Goal: Task Accomplishment & Management: Use online tool/utility

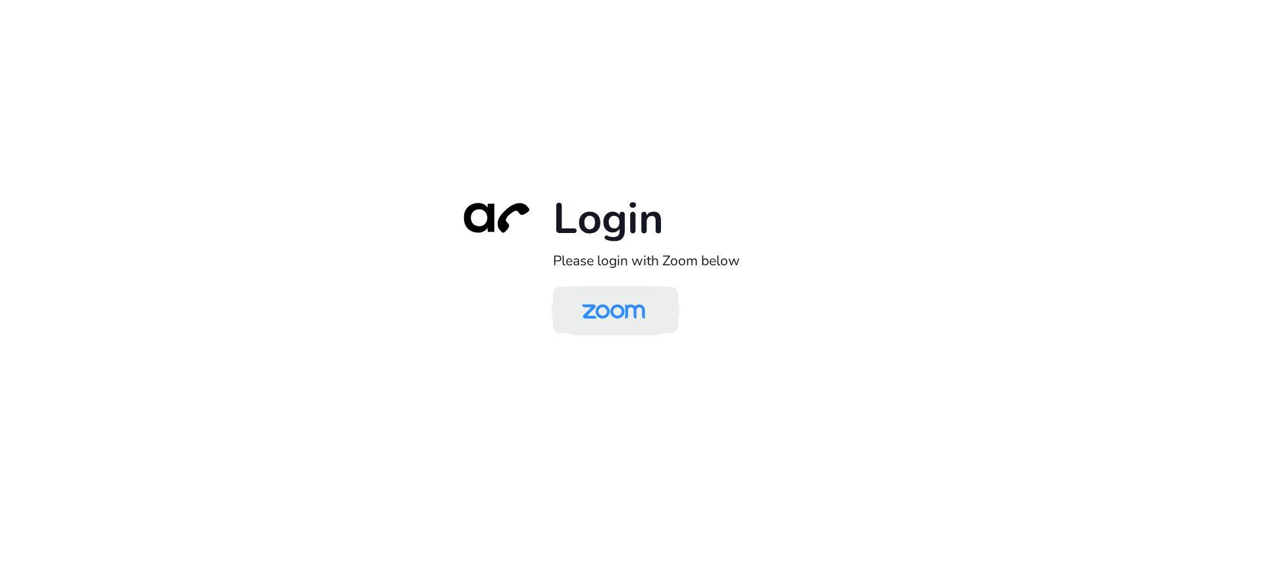
click at [595, 315] on img at bounding box center [613, 311] width 91 height 43
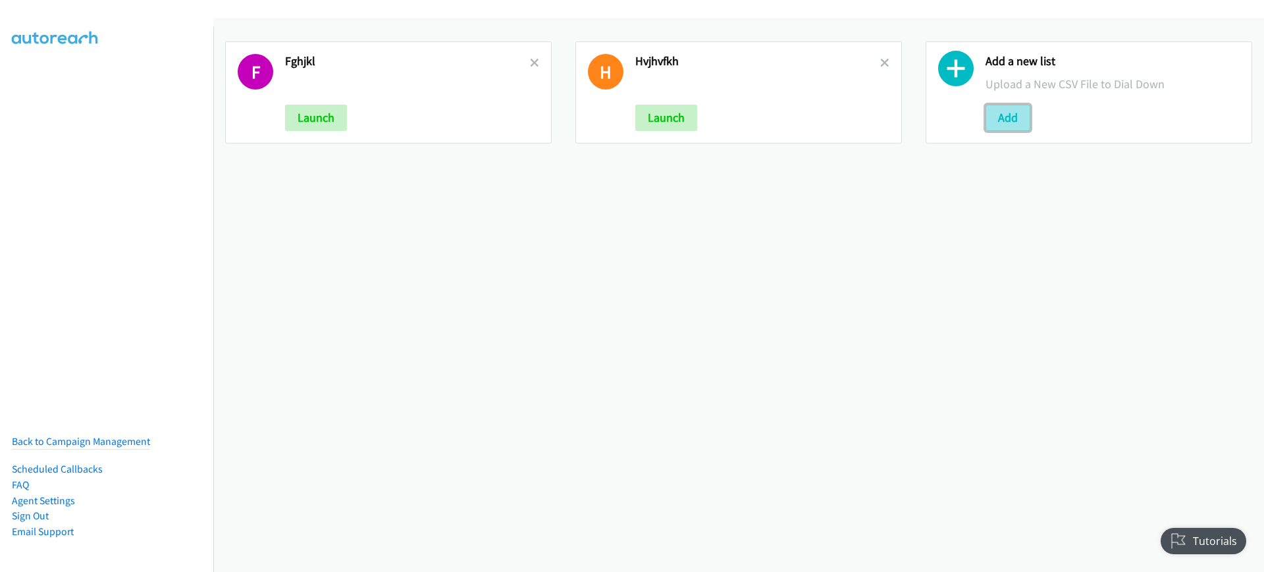
click at [1003, 124] on button "Add" at bounding box center [1007, 118] width 45 height 26
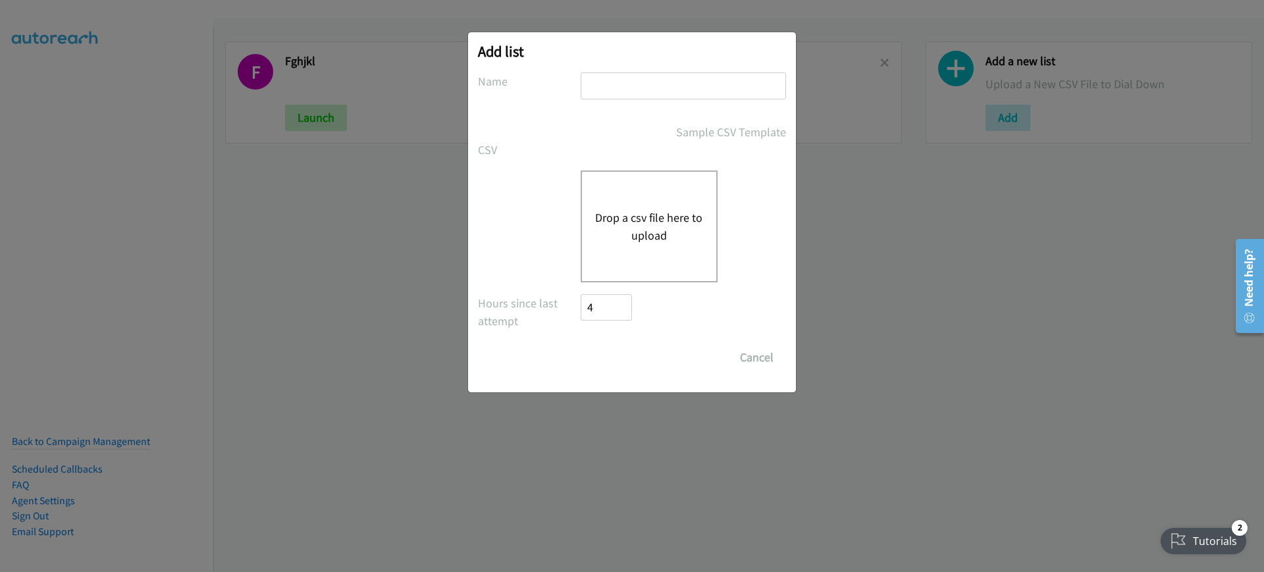
click at [610, 217] on button "Drop a csv file here to upload" at bounding box center [649, 227] width 108 height 36
click at [675, 226] on button "Drop a csv file here to upload" at bounding box center [649, 227] width 108 height 36
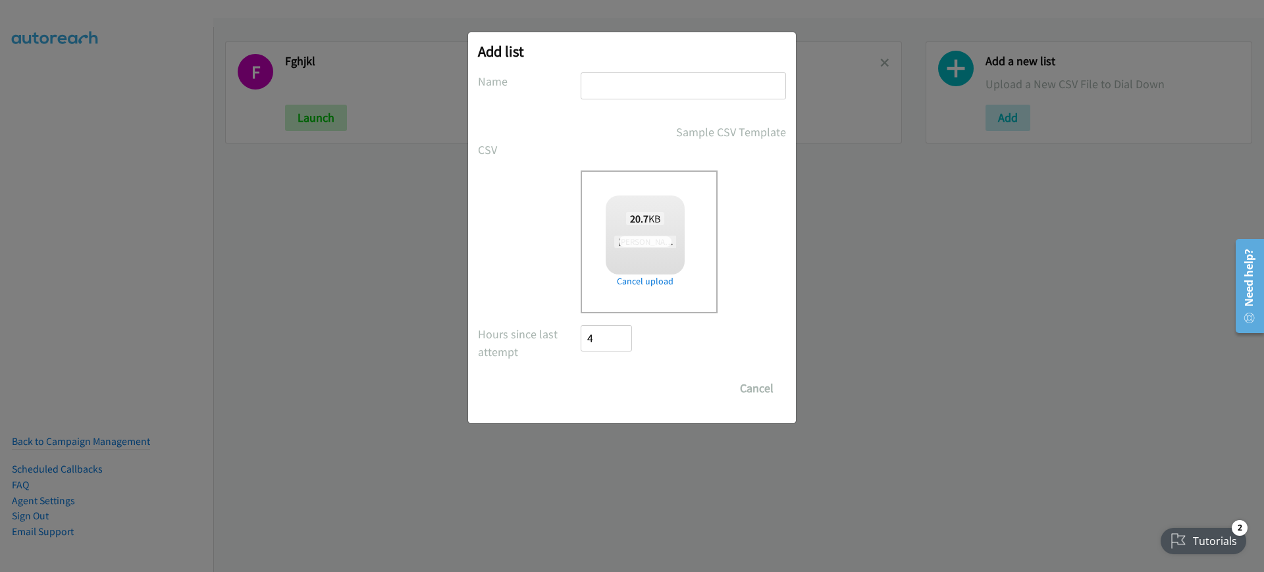
click at [700, 79] on input "text" at bounding box center [683, 85] width 205 height 27
type input "hjblk.,"
checkbox input "true"
type input "hjblk.,m"
drag, startPoint x: 610, startPoint y: 382, endPoint x: 579, endPoint y: 379, distance: 31.7
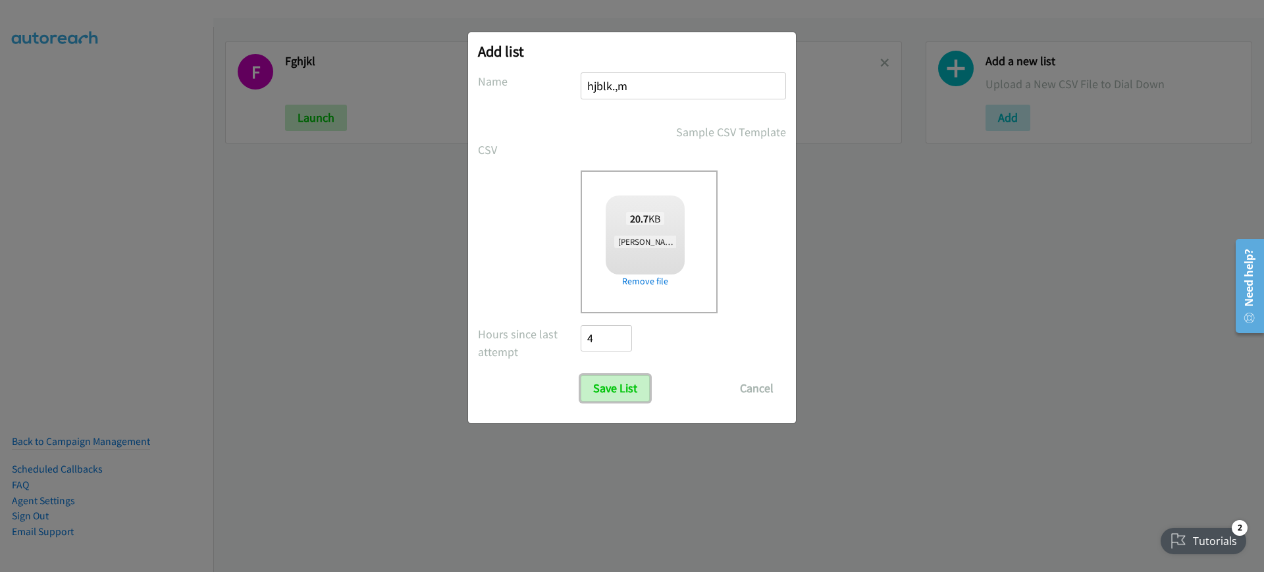
click at [610, 382] on input "Save List" at bounding box center [615, 388] width 69 height 26
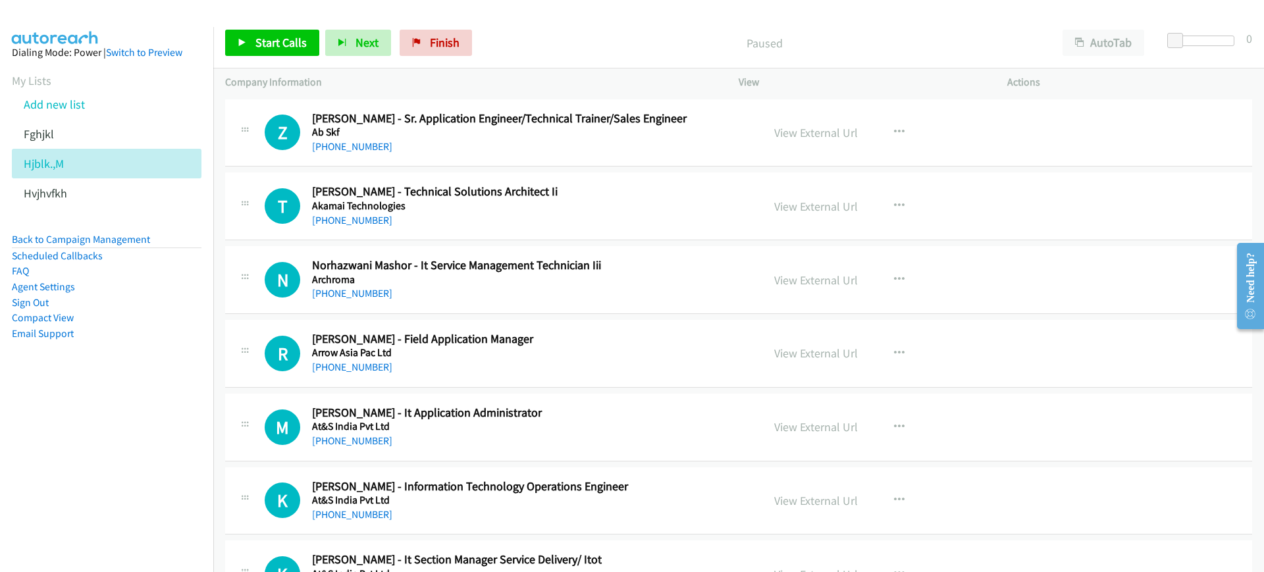
click at [103, 422] on nav "Dialing Mode: Power | Switch to Preview My Lists Add new list Fghjkl Hjblk.,M H…" at bounding box center [107, 313] width 214 height 572
click at [1103, 34] on button "AutoTab" at bounding box center [1103, 43] width 82 height 26
click at [265, 51] on link "Start Calls" at bounding box center [272, 43] width 94 height 26
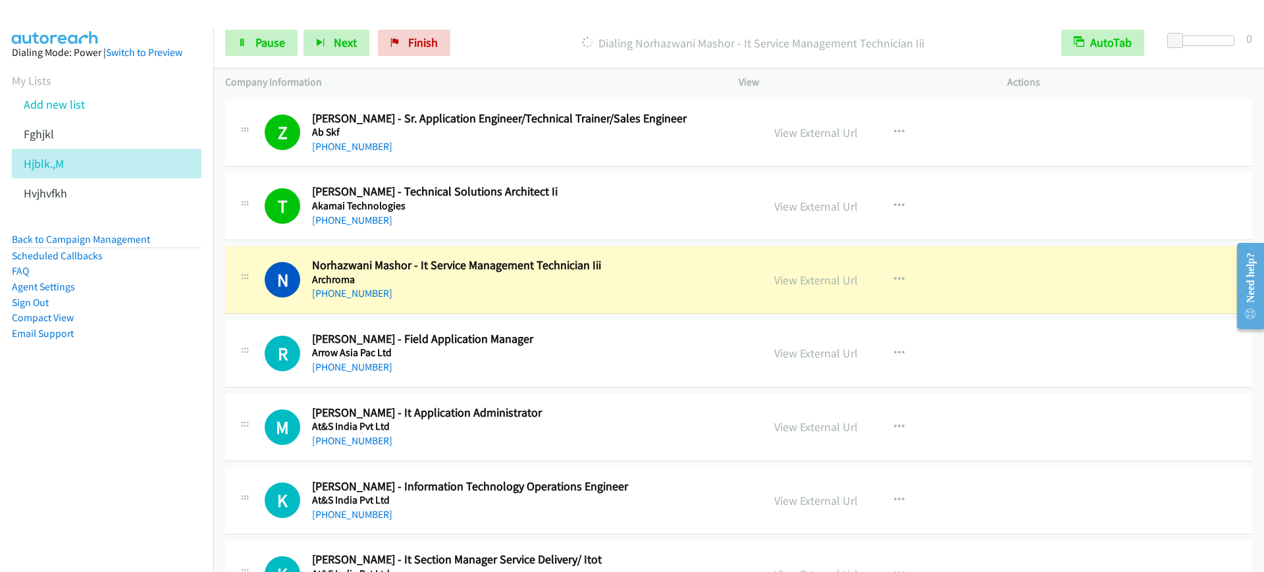
click at [55, 442] on nav "Dialing Mode: Power | Switch to Preview My Lists Add new list Fghjkl Hjblk.,M H…" at bounding box center [107, 313] width 214 height 572
click at [274, 47] on span "Pause" at bounding box center [270, 42] width 30 height 15
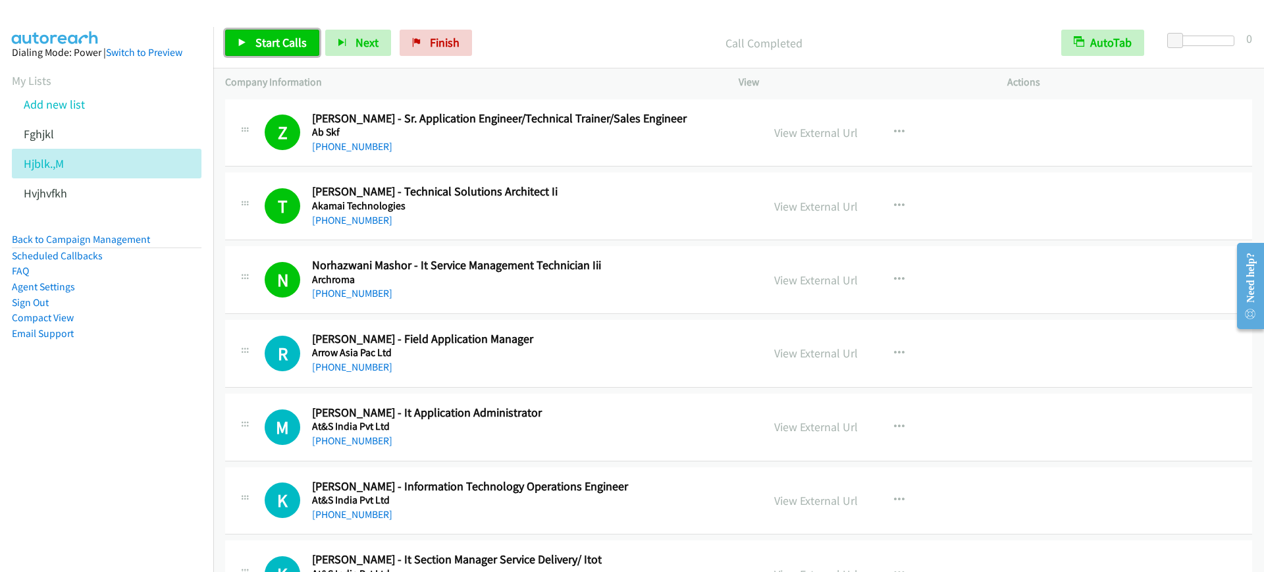
click at [305, 49] on span "Start Calls" at bounding box center [280, 42] width 51 height 15
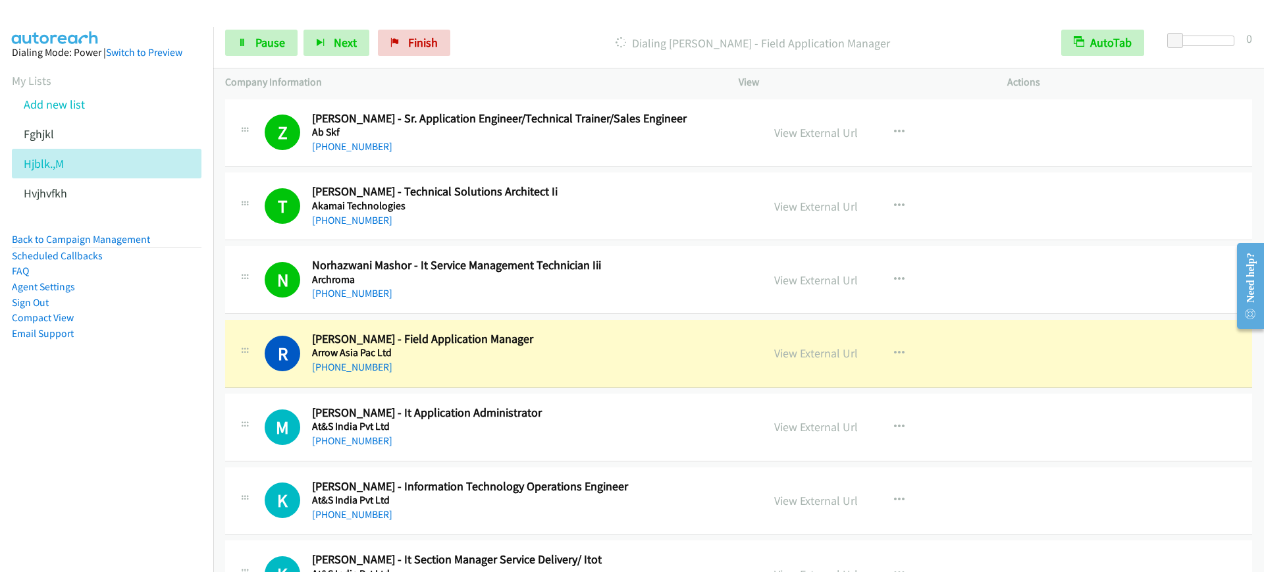
click at [54, 470] on nav "Dialing Mode: Power | Switch to Preview My Lists Add new list Fghjkl Hjblk.,M H…" at bounding box center [107, 313] width 214 height 572
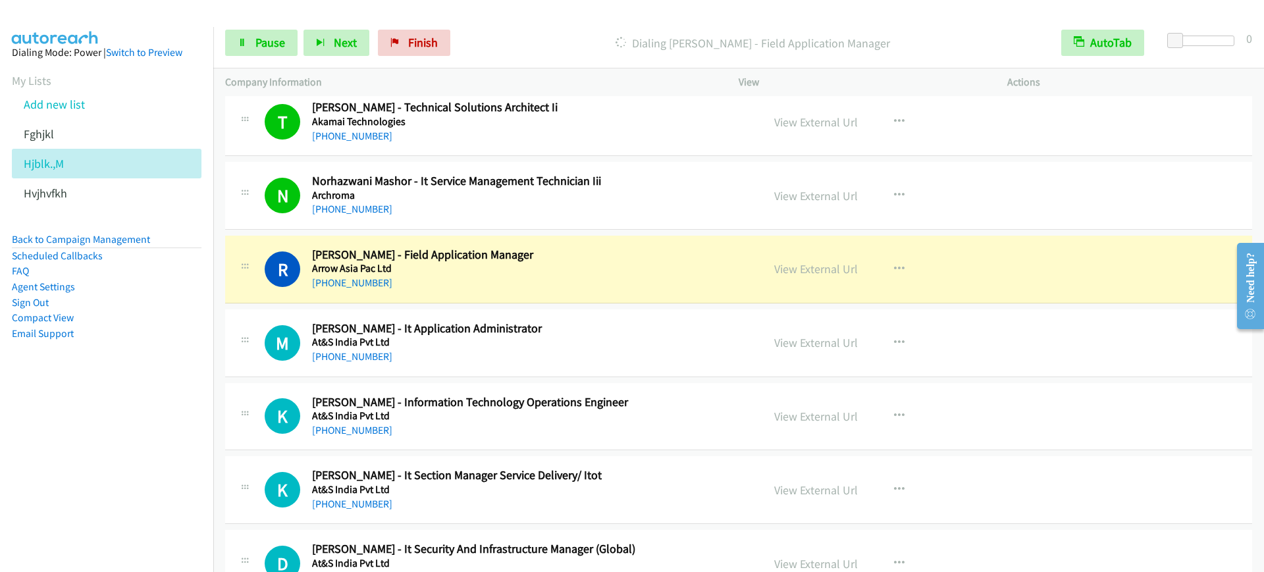
scroll to position [165, 0]
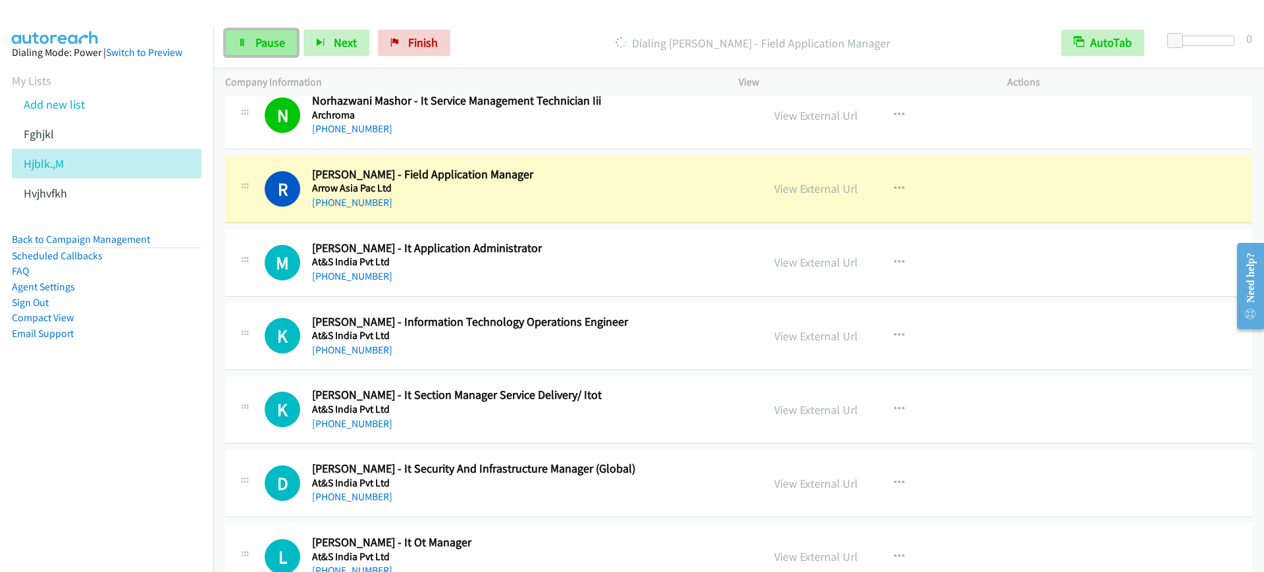
click at [267, 45] on span "Pause" at bounding box center [270, 42] width 30 height 15
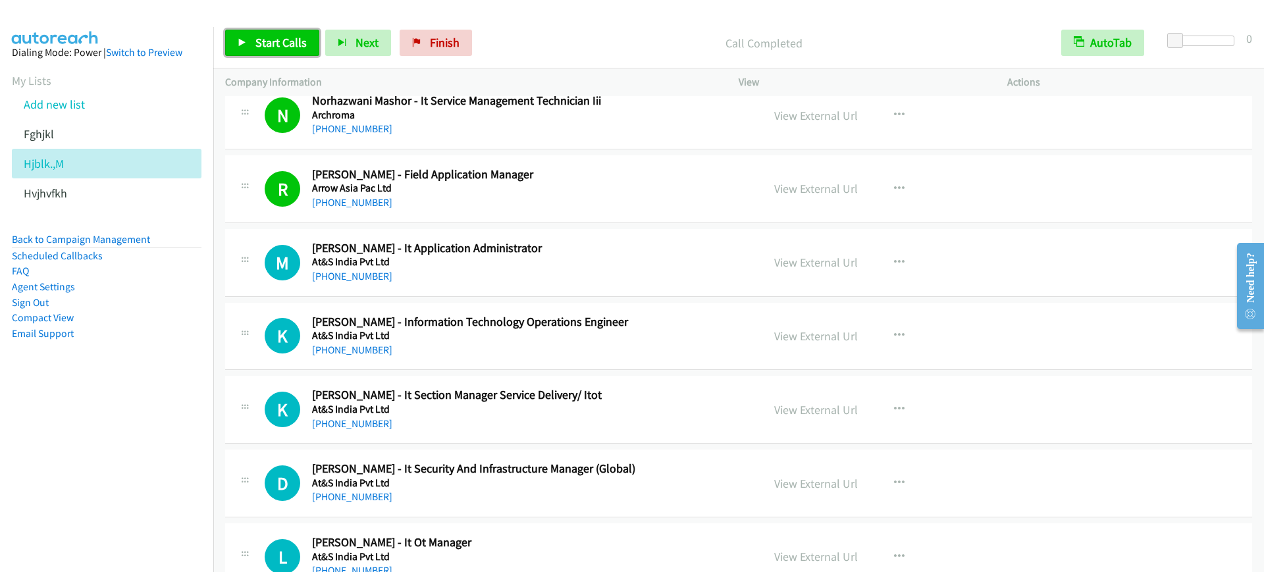
click at [264, 36] on span "Start Calls" at bounding box center [280, 42] width 51 height 15
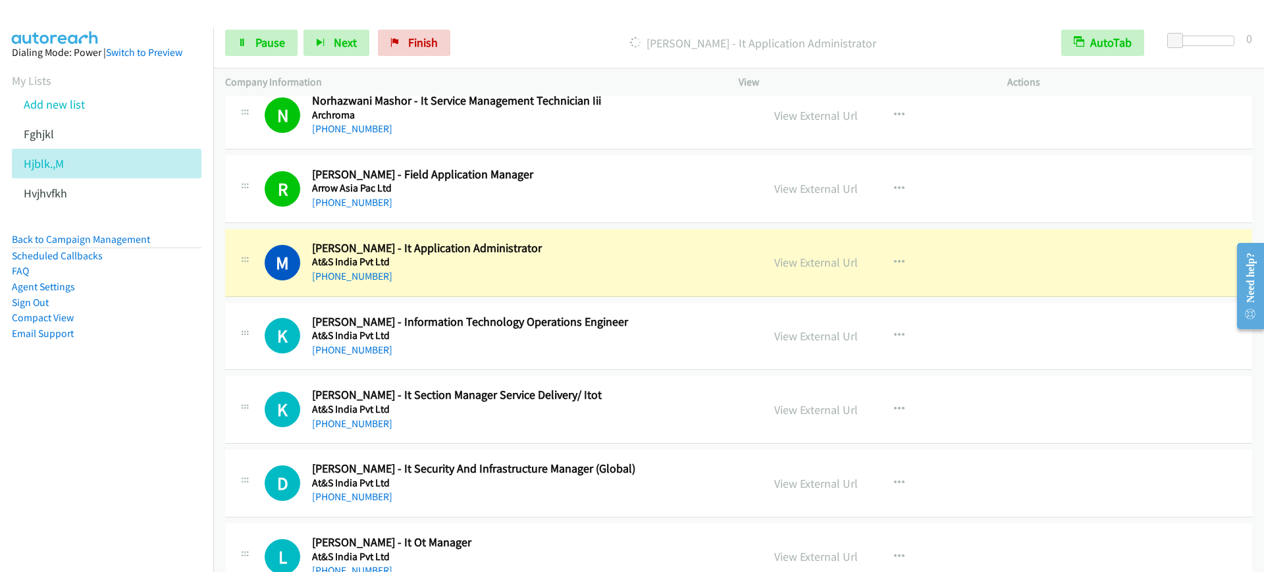
click at [40, 424] on nav "Dialing Mode: Power | Switch to Preview My Lists Add new list Fghjkl Hjblk.,M H…" at bounding box center [107, 313] width 214 height 572
click at [276, 47] on span "Pause" at bounding box center [270, 42] width 30 height 15
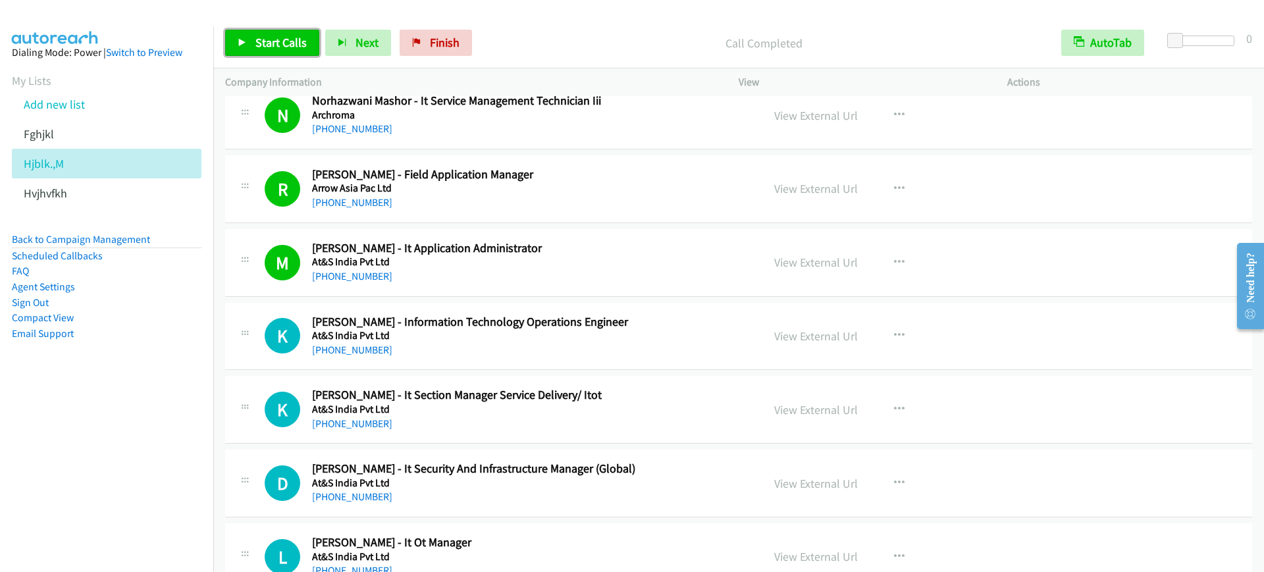
click at [265, 50] on link "Start Calls" at bounding box center [272, 43] width 94 height 26
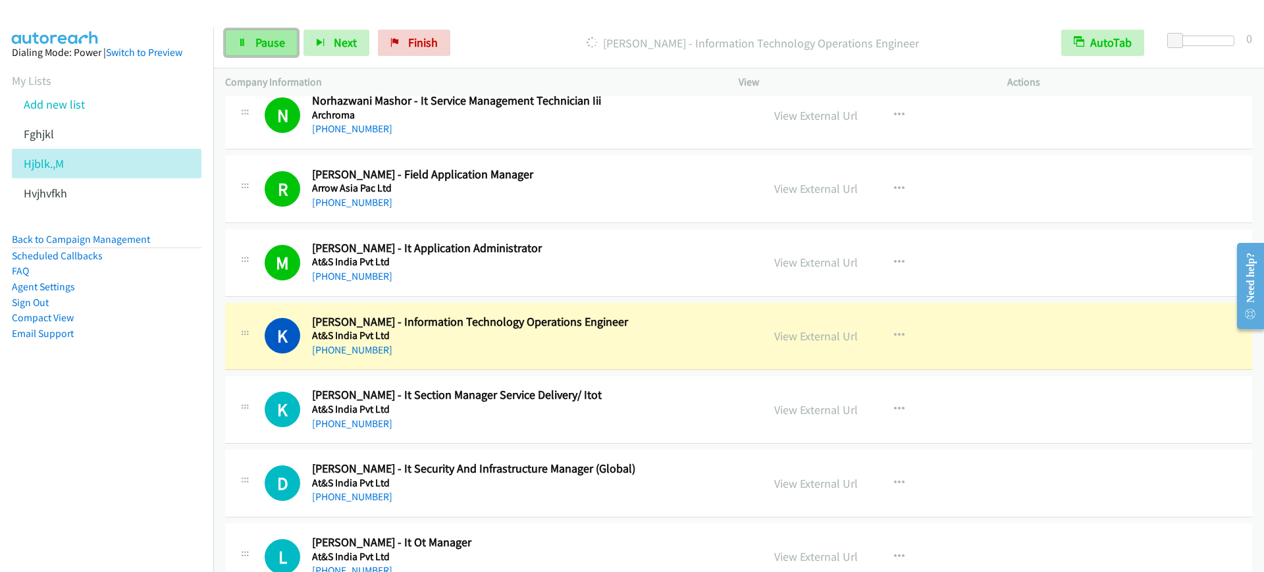
click at [274, 50] on link "Pause" at bounding box center [261, 43] width 72 height 26
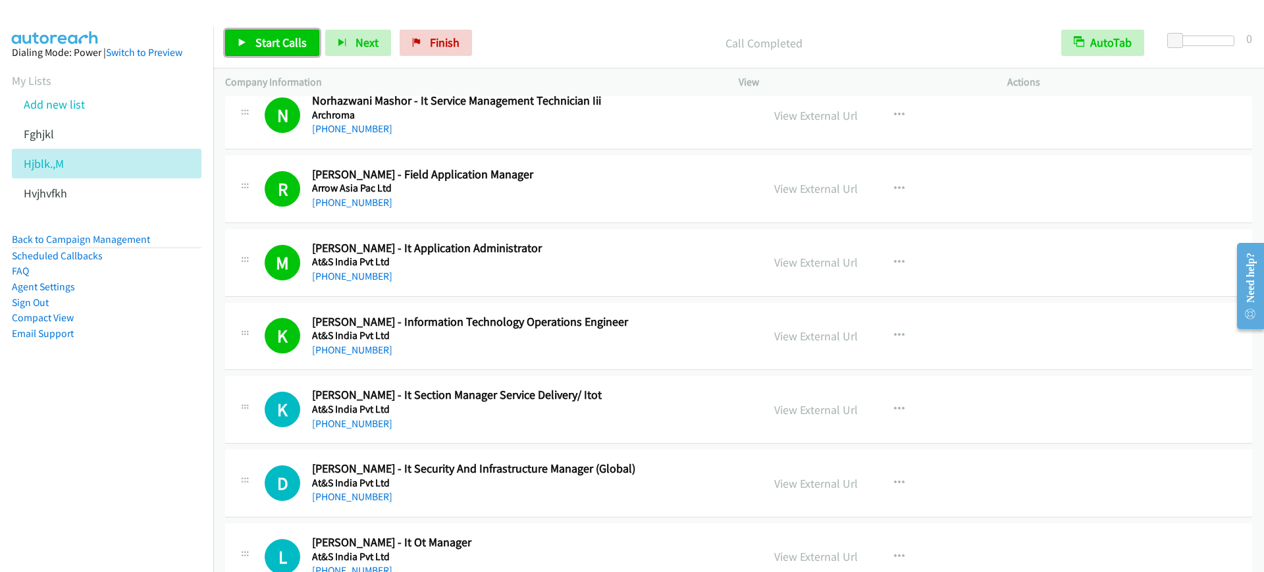
click at [255, 30] on link "Start Calls" at bounding box center [272, 43] width 94 height 26
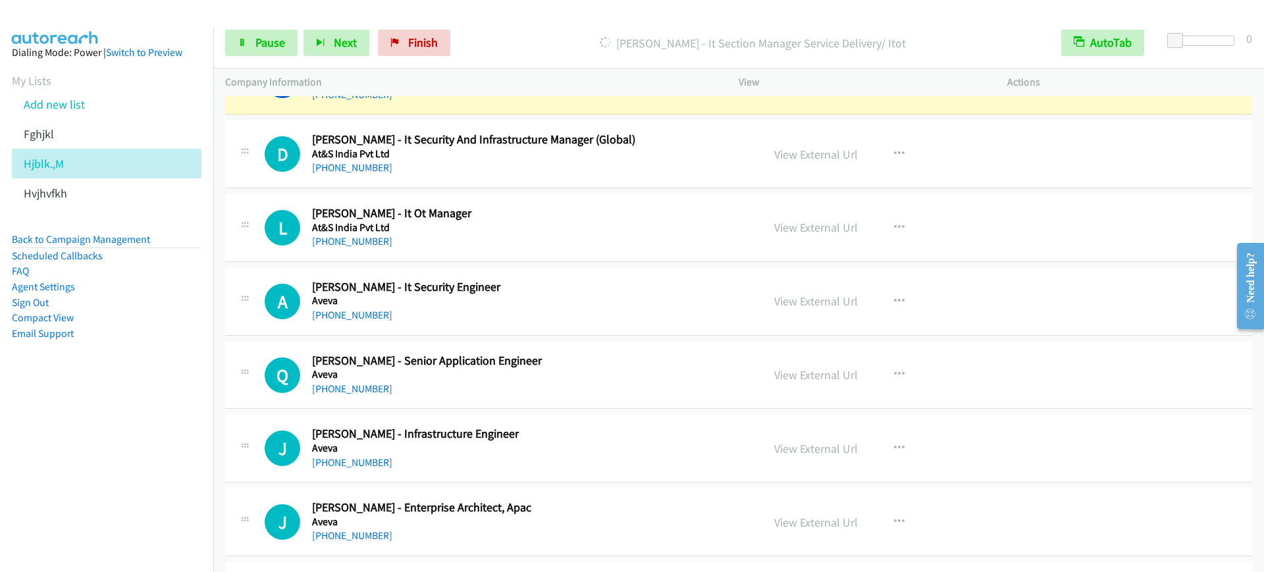
scroll to position [411, 0]
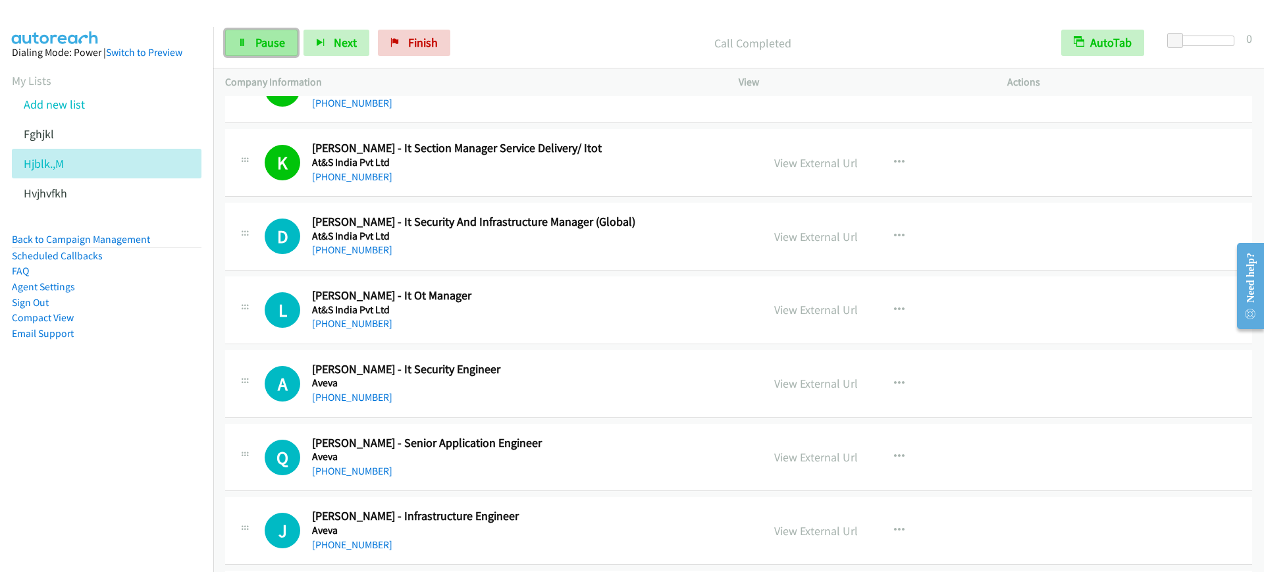
click at [248, 49] on link "Pause" at bounding box center [261, 43] width 72 height 26
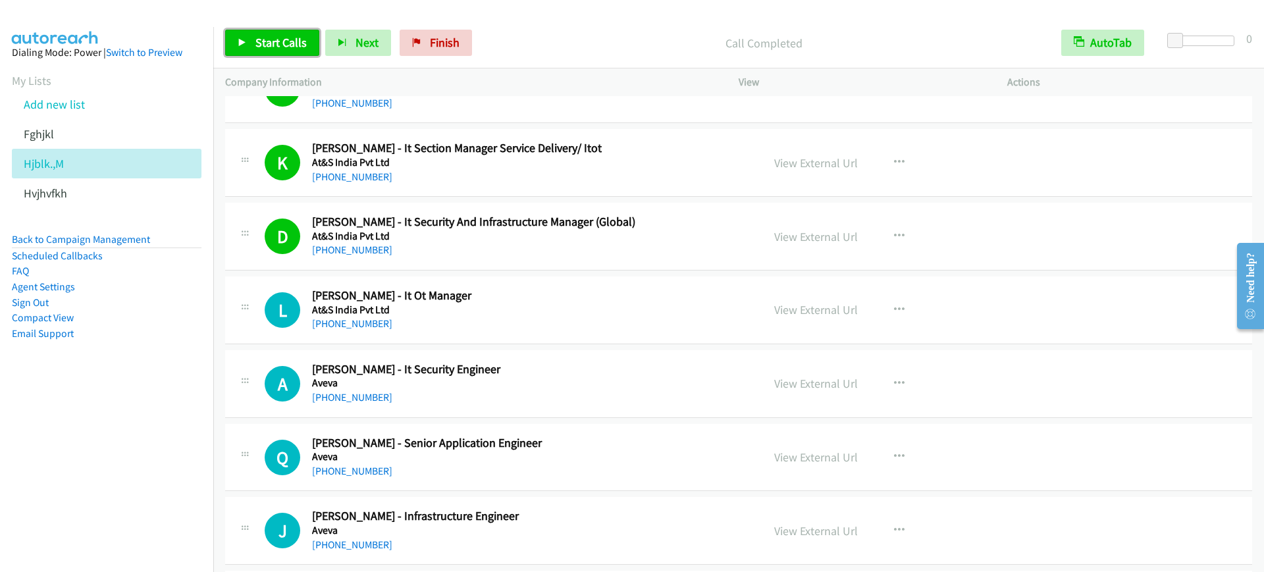
click at [283, 35] on span "Start Calls" at bounding box center [280, 42] width 51 height 15
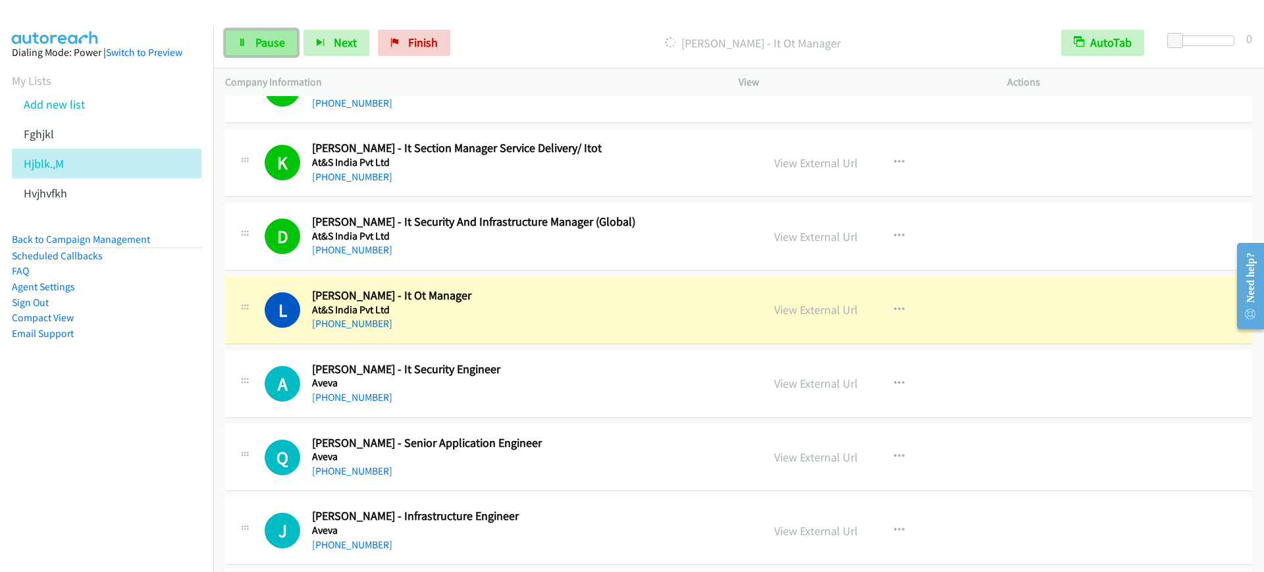
click at [259, 32] on link "Pause" at bounding box center [261, 43] width 72 height 26
click at [43, 399] on aside "Dialing Mode: Power | Switch to Preview My Lists Add new list Fghjkl Hjblk.,M H…" at bounding box center [106, 214] width 213 height 374
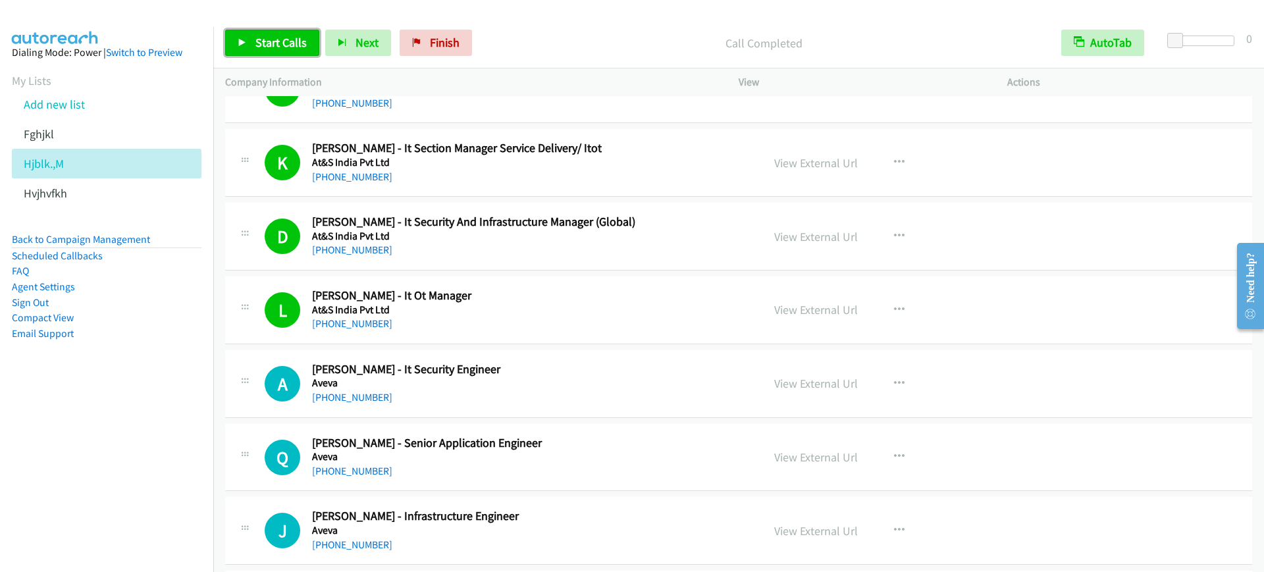
click at [274, 52] on link "Start Calls" at bounding box center [272, 43] width 94 height 26
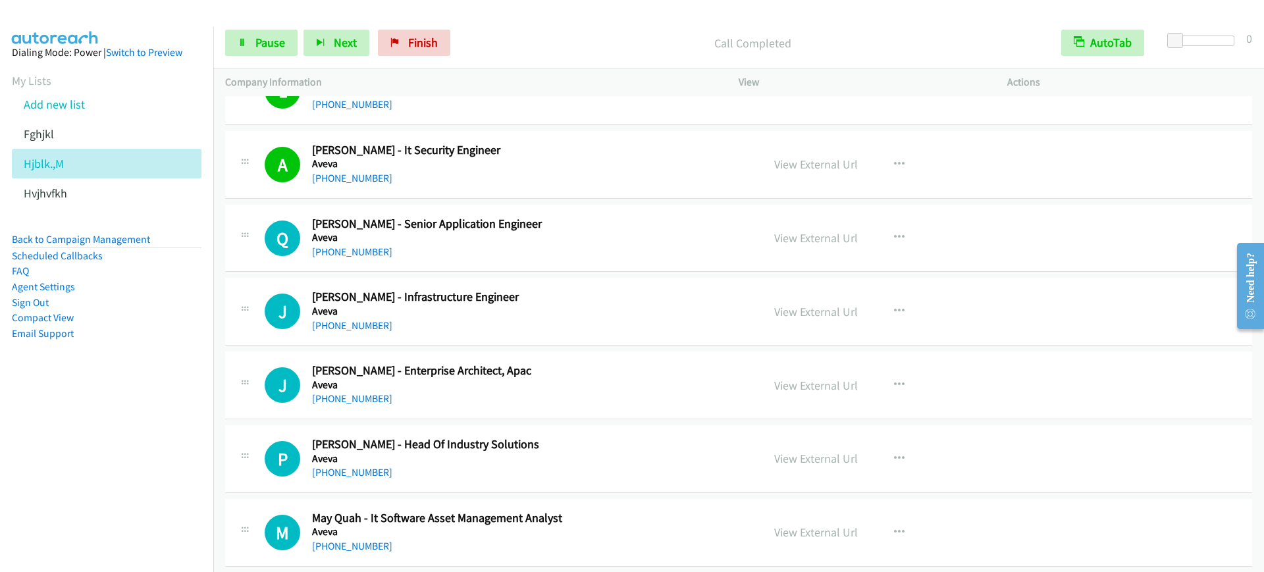
scroll to position [658, 0]
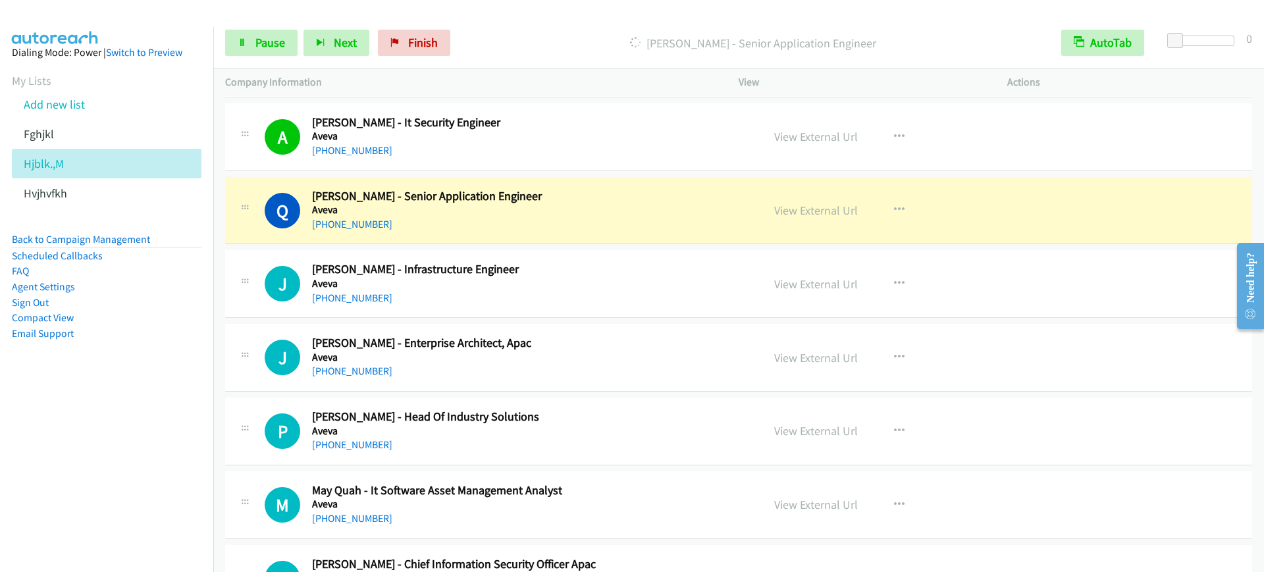
click at [90, 477] on nav "Dialing Mode: Power | Switch to Preview My Lists Add new list Fghjkl Hjblk.,M H…" at bounding box center [107, 313] width 214 height 572
click at [243, 34] on link "Pause" at bounding box center [261, 43] width 72 height 26
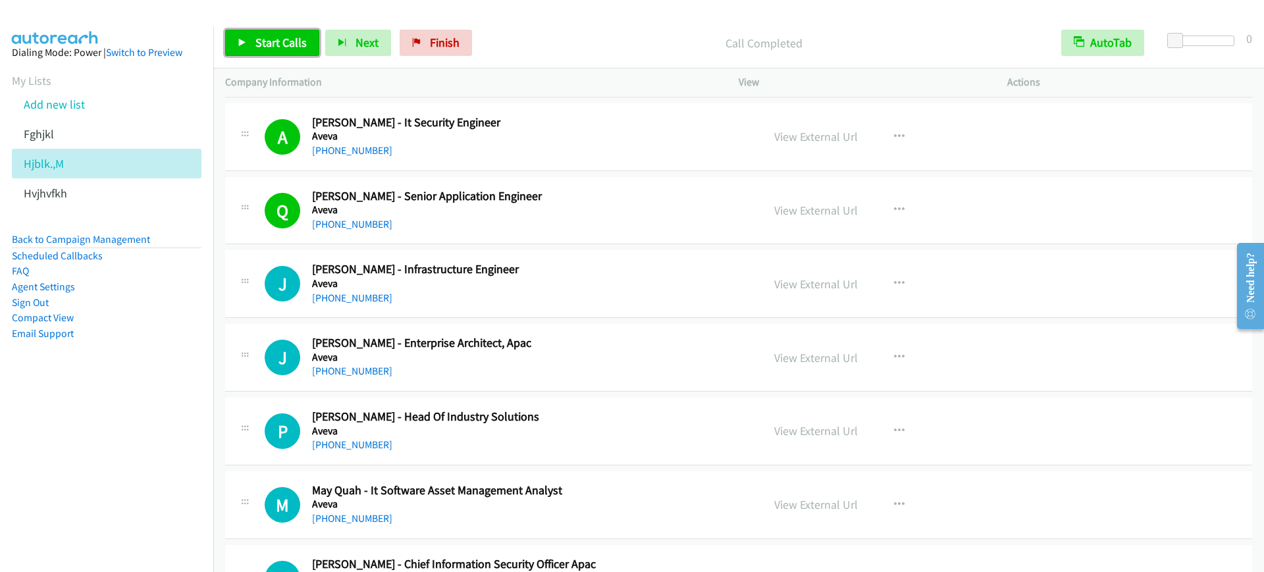
click at [279, 39] on span "Start Calls" at bounding box center [280, 42] width 51 height 15
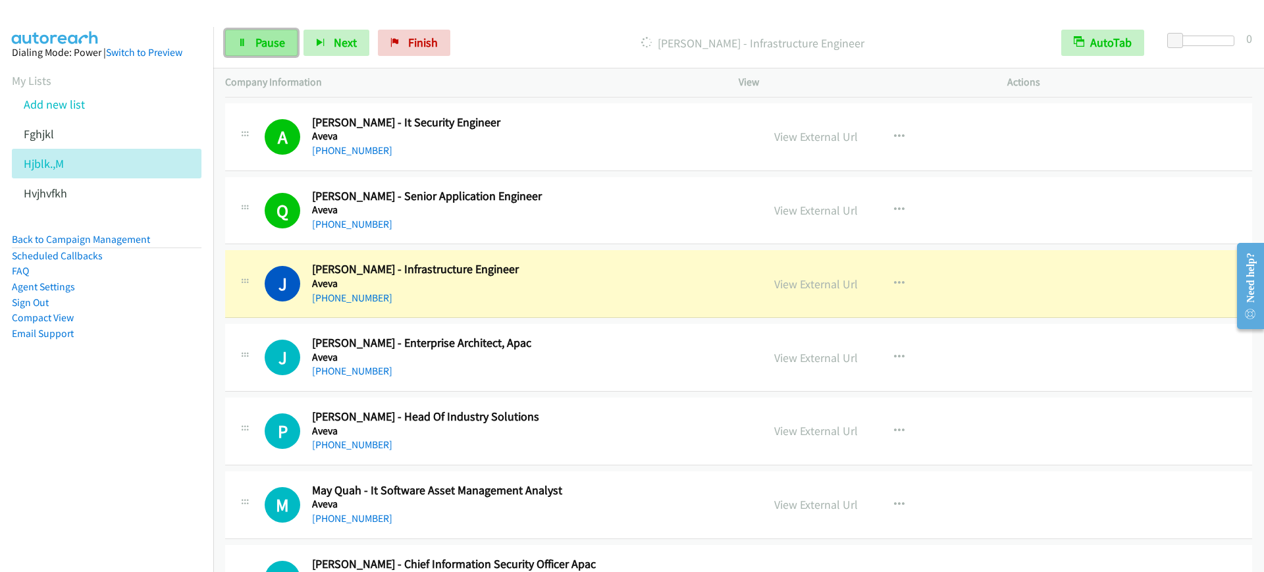
click at [282, 38] on span "Pause" at bounding box center [270, 42] width 30 height 15
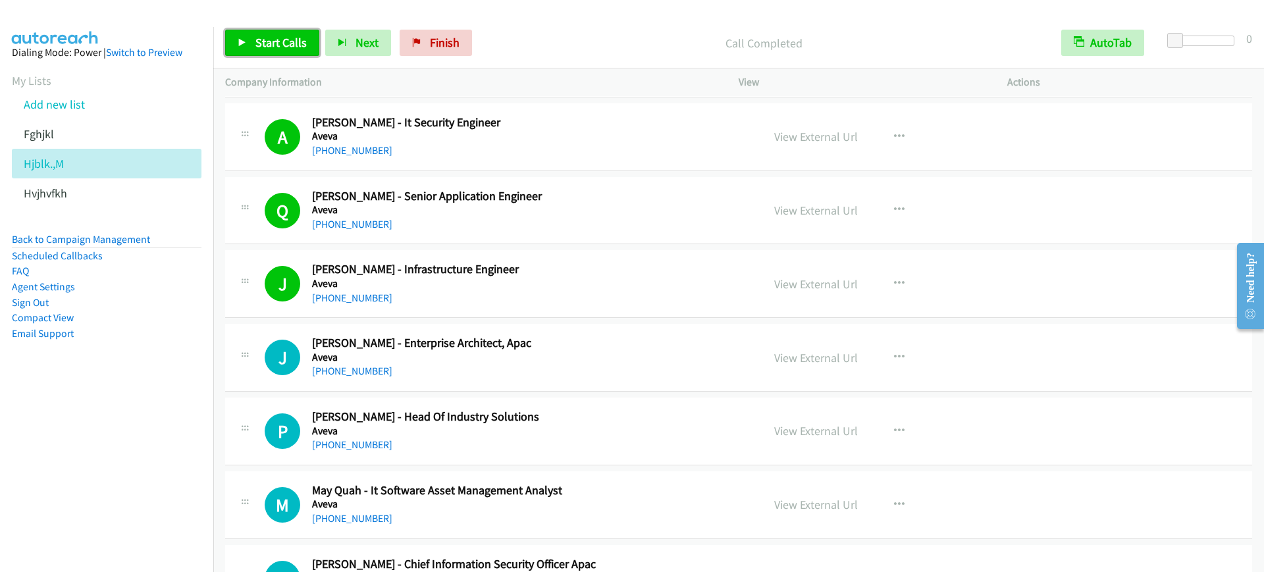
click at [268, 44] on span "Start Calls" at bounding box center [280, 42] width 51 height 15
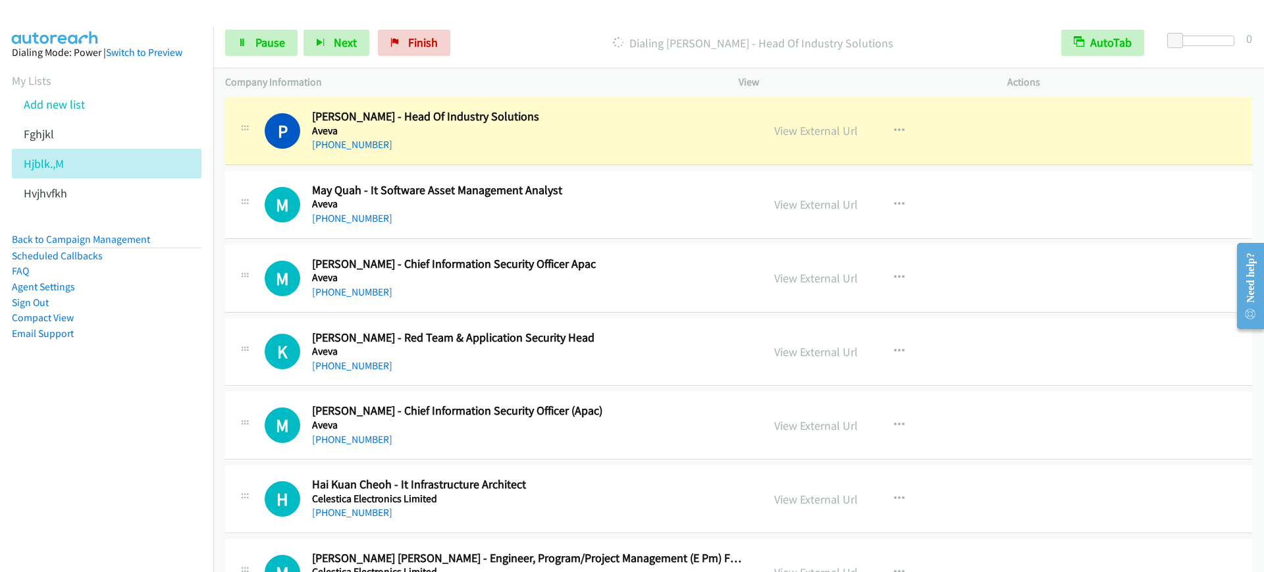
scroll to position [987, 0]
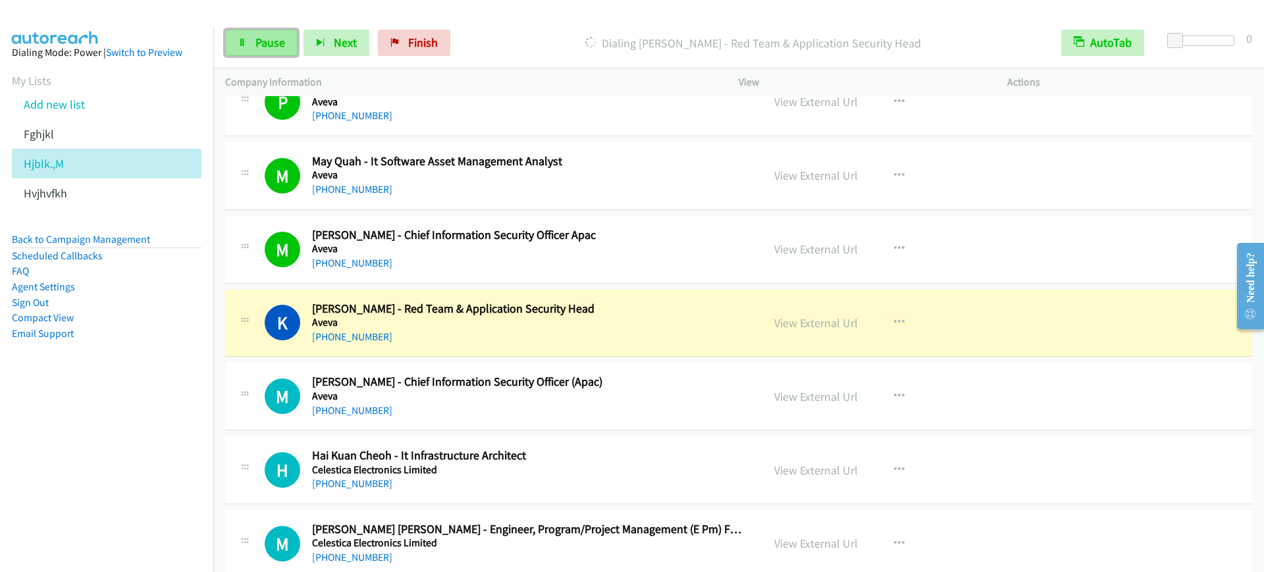
click at [244, 45] on icon at bounding box center [242, 43] width 9 height 9
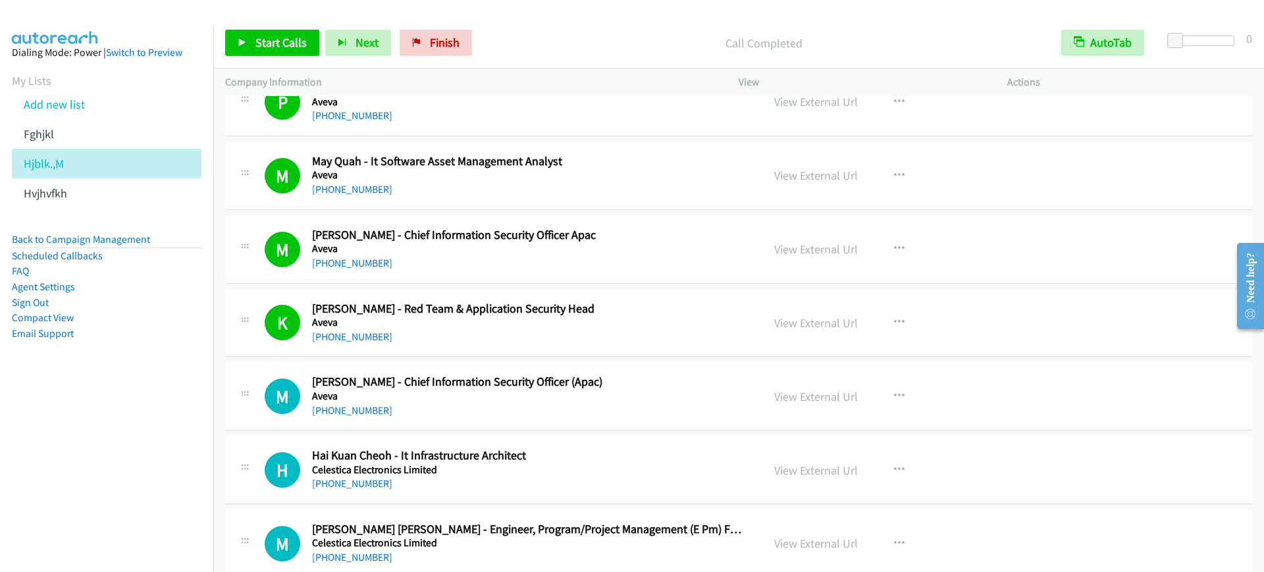
click at [258, 26] on div "Start Calls Pause Next Finish Call Completed AutoTab AutoTab 0" at bounding box center [738, 43] width 1051 height 51
click at [257, 44] on span "Start Calls" at bounding box center [280, 42] width 51 height 15
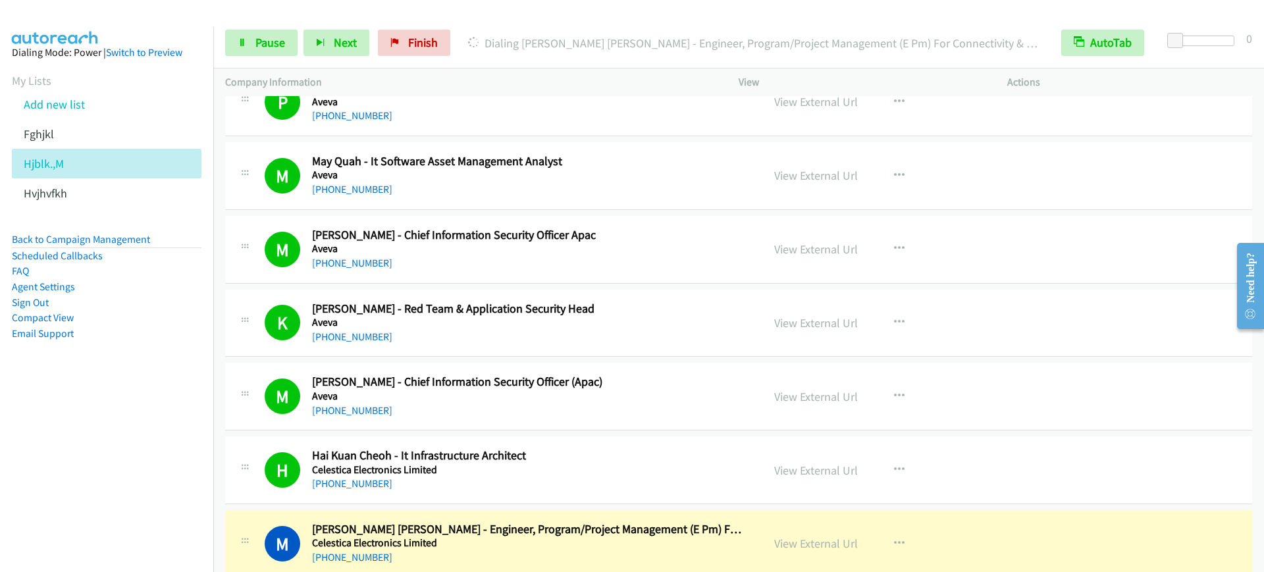
click at [49, 456] on nav "Dialing Mode: Power | Switch to Preview My Lists Add new list Fghjkl Hjblk.,M H…" at bounding box center [107, 313] width 214 height 572
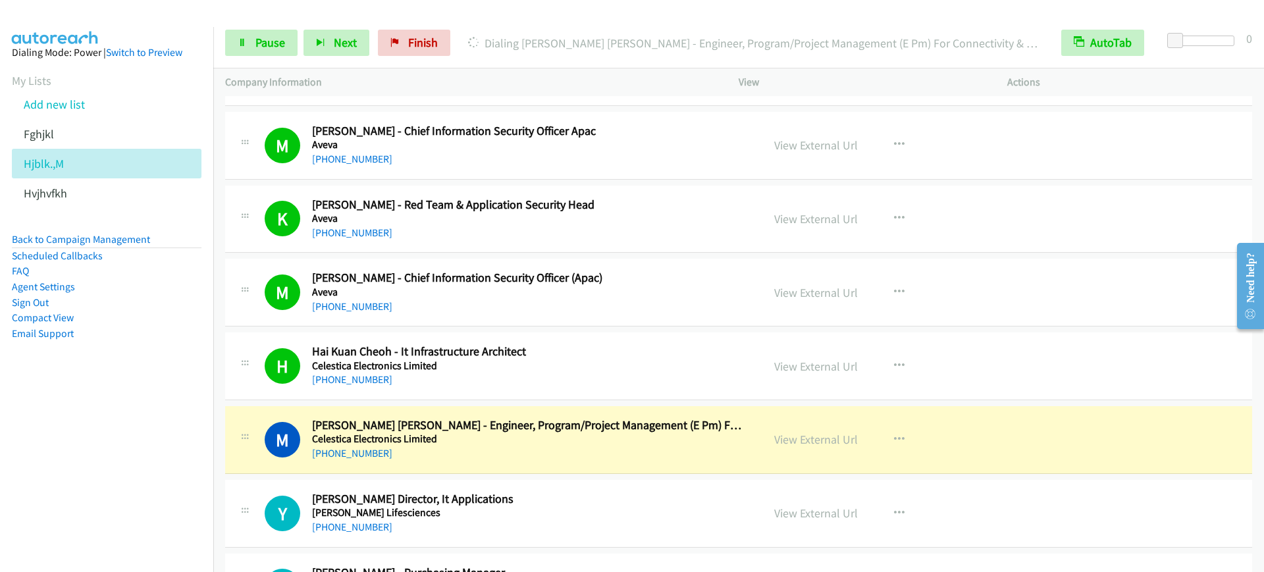
scroll to position [1234, 0]
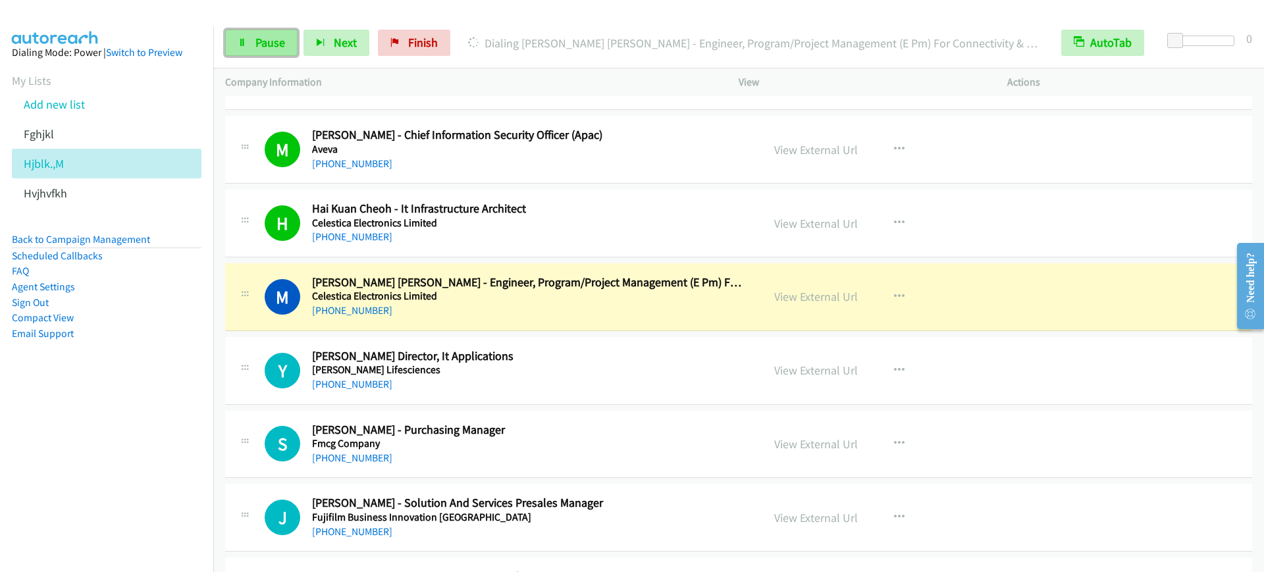
click at [261, 53] on link "Pause" at bounding box center [261, 43] width 72 height 26
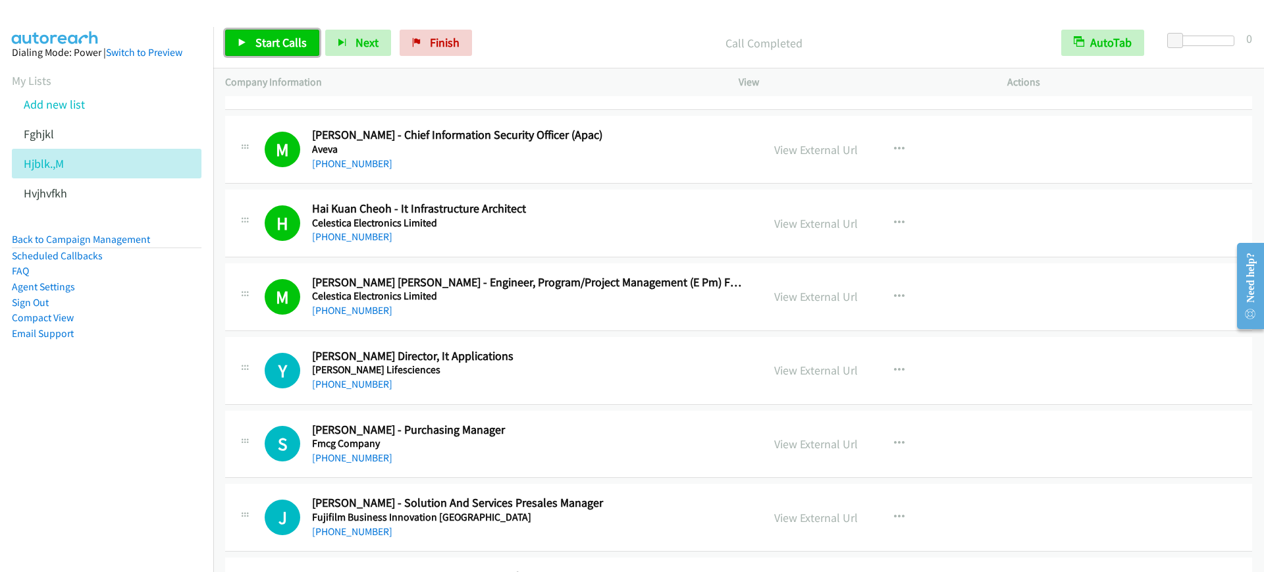
click at [271, 46] on span "Start Calls" at bounding box center [280, 42] width 51 height 15
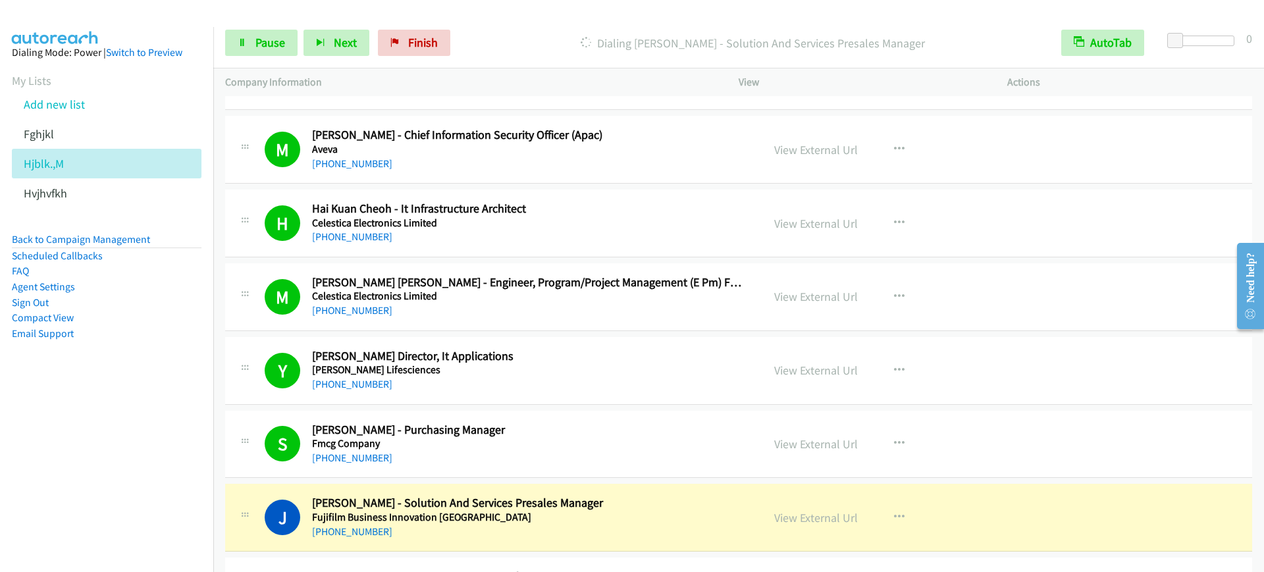
click at [58, 441] on nav "Dialing Mode: Power | Switch to Preview My Lists Add new list Fghjkl Hjblk.,M H…" at bounding box center [107, 313] width 214 height 572
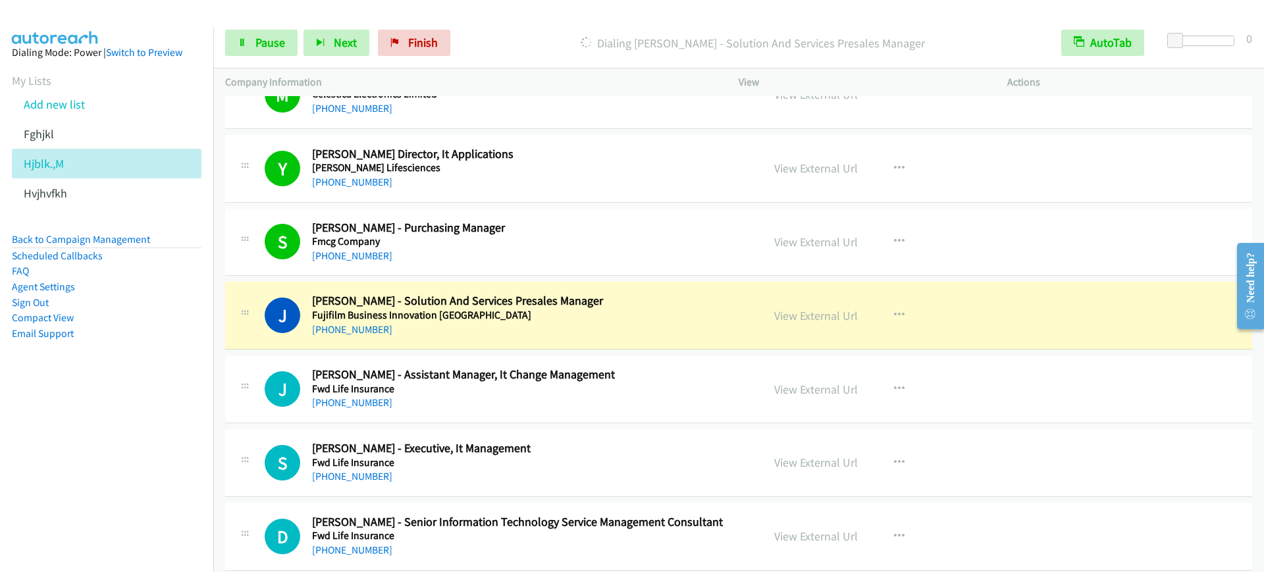
scroll to position [1481, 0]
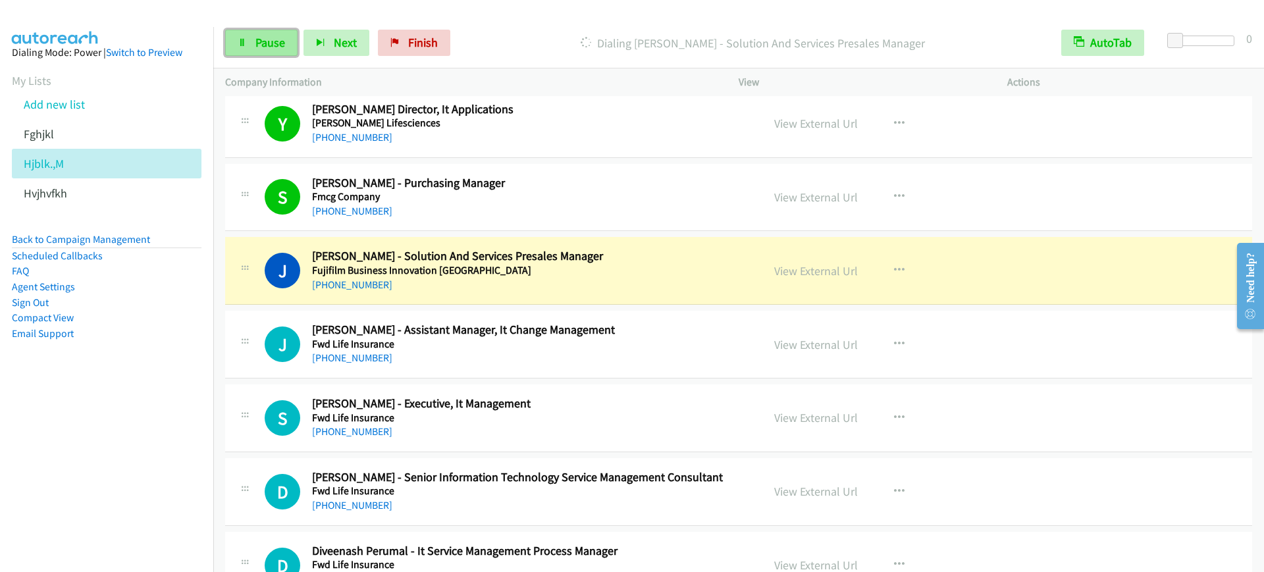
click at [253, 44] on link "Pause" at bounding box center [261, 43] width 72 height 26
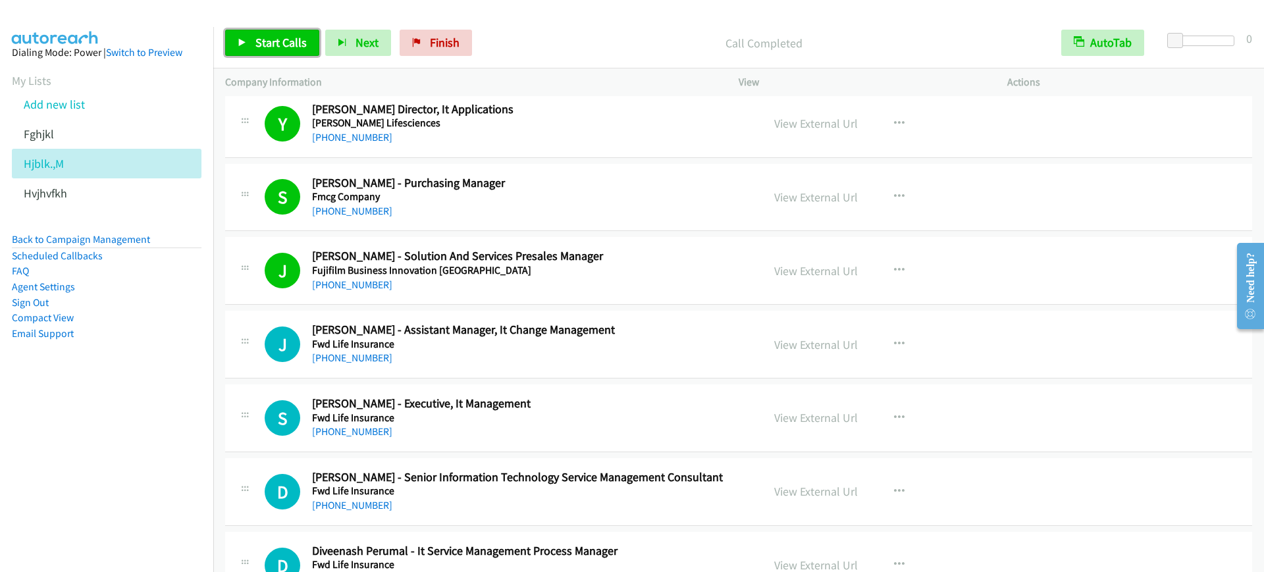
click at [297, 46] on span "Start Calls" at bounding box center [280, 42] width 51 height 15
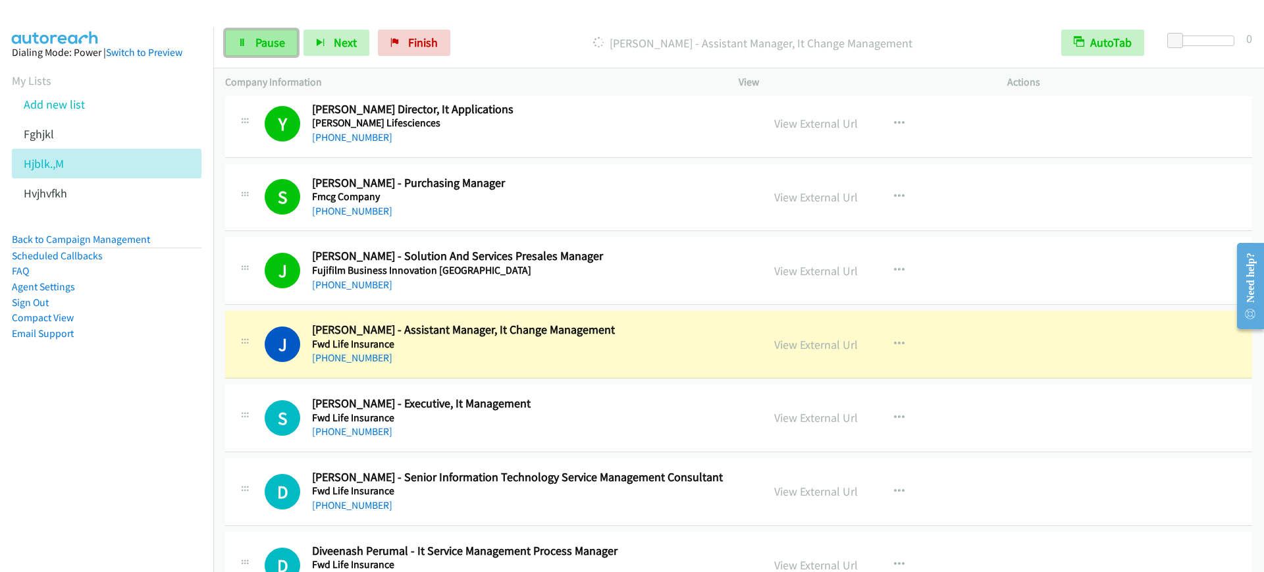
click at [262, 50] on link "Pause" at bounding box center [261, 43] width 72 height 26
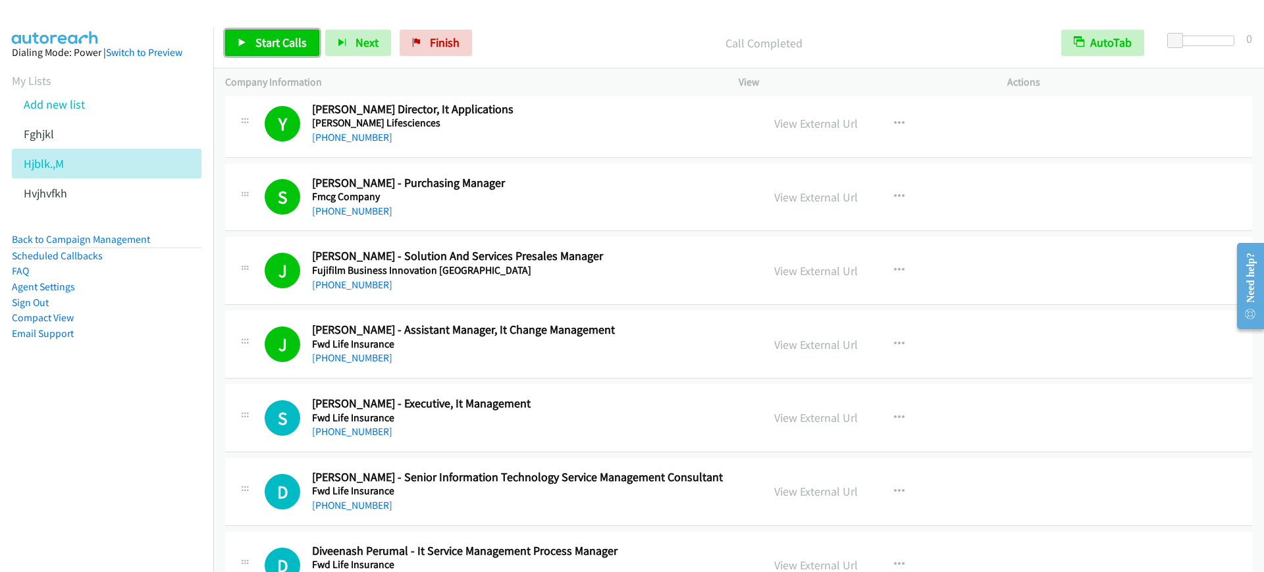
click at [295, 43] on span "Start Calls" at bounding box center [280, 42] width 51 height 15
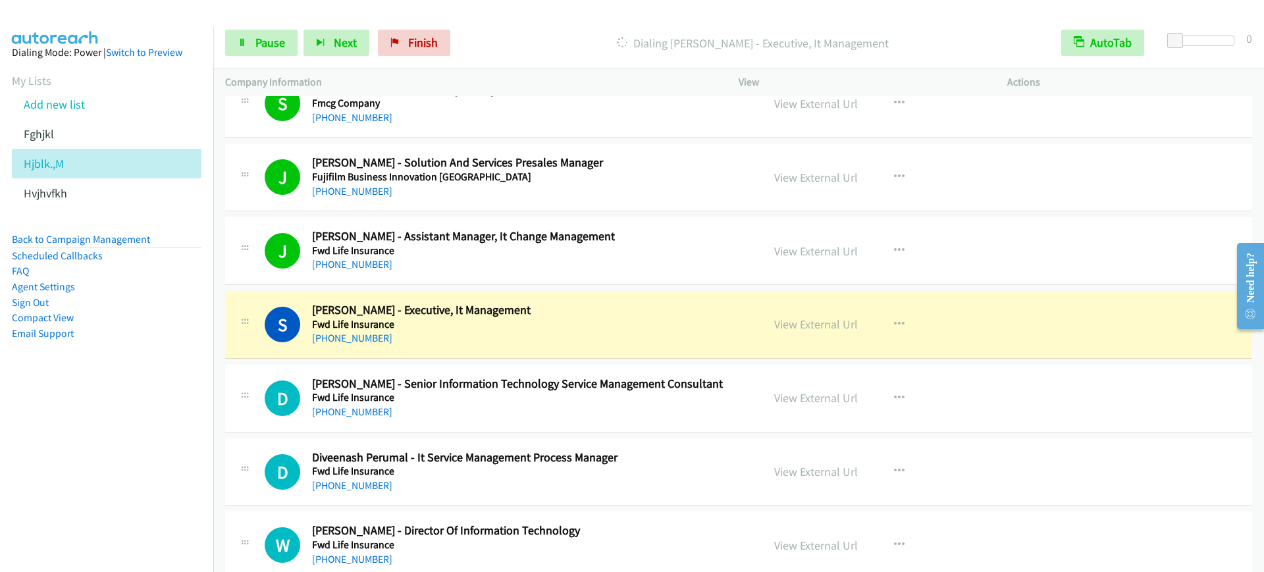
scroll to position [1646, 0]
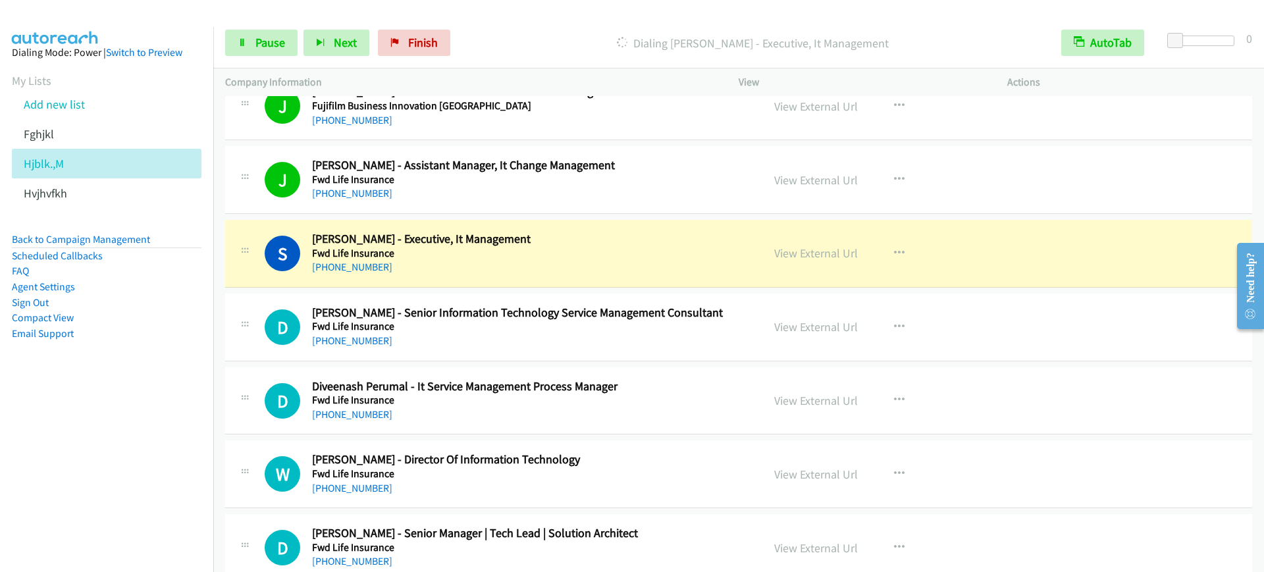
click at [444, 266] on div "+60 12-537 8720" at bounding box center [528, 267] width 432 height 16
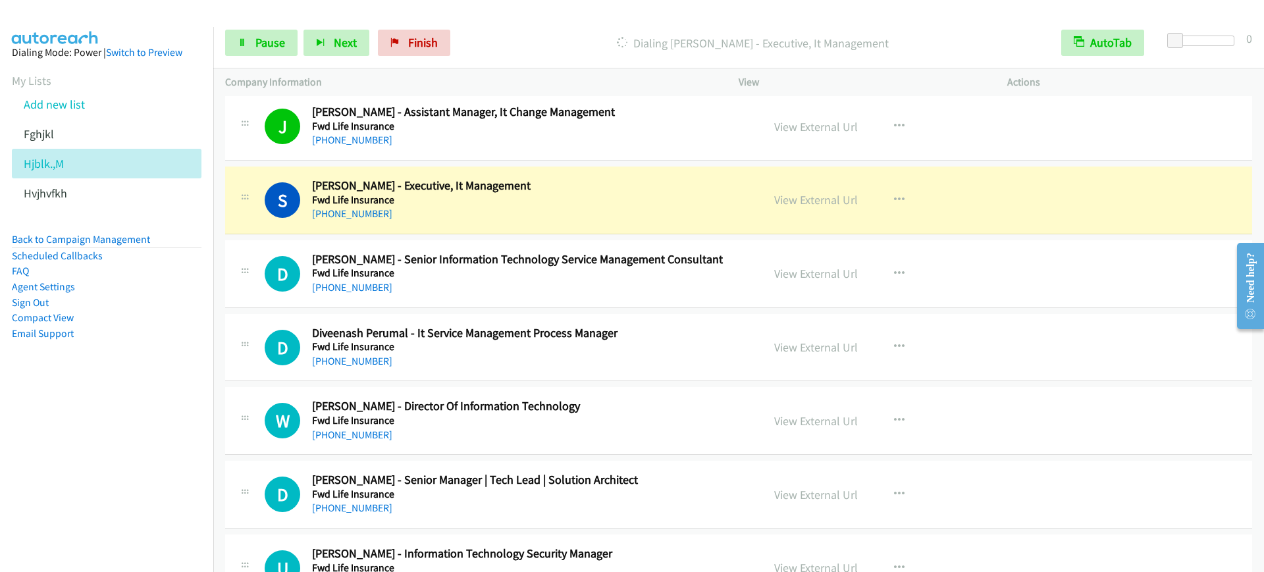
scroll to position [1728, 0]
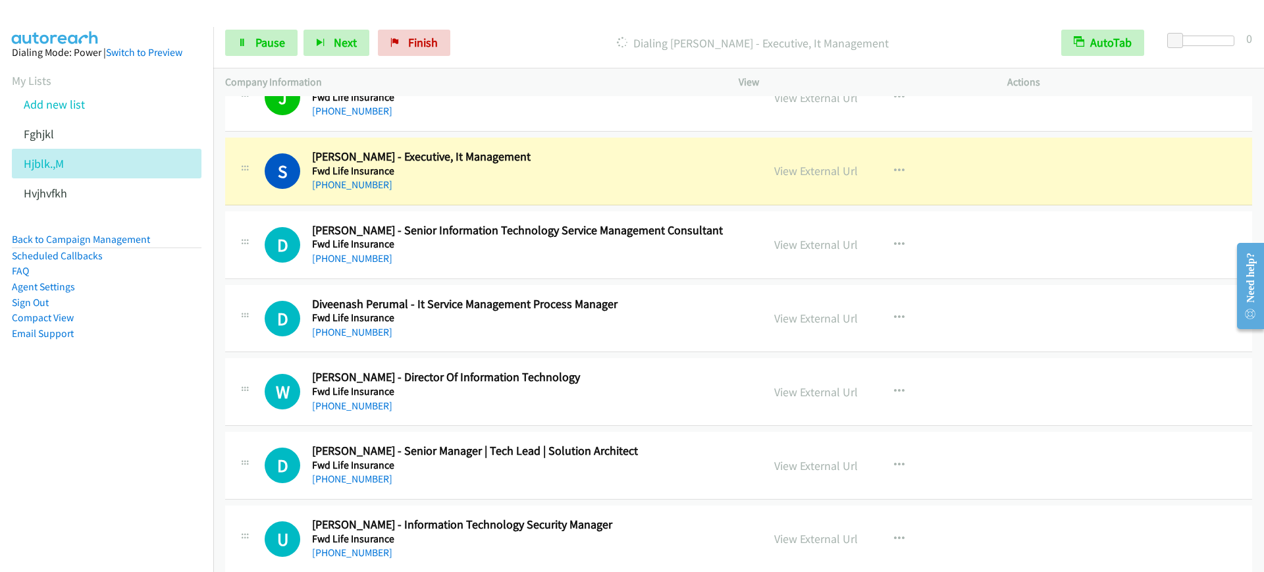
click at [1117, 178] on div "S Callback Scheduled Siti Nurul Ashiffa Mohammad Nawer - Executive, It Manageme…" at bounding box center [738, 172] width 1027 height 68
click at [246, 41] on icon at bounding box center [242, 43] width 9 height 9
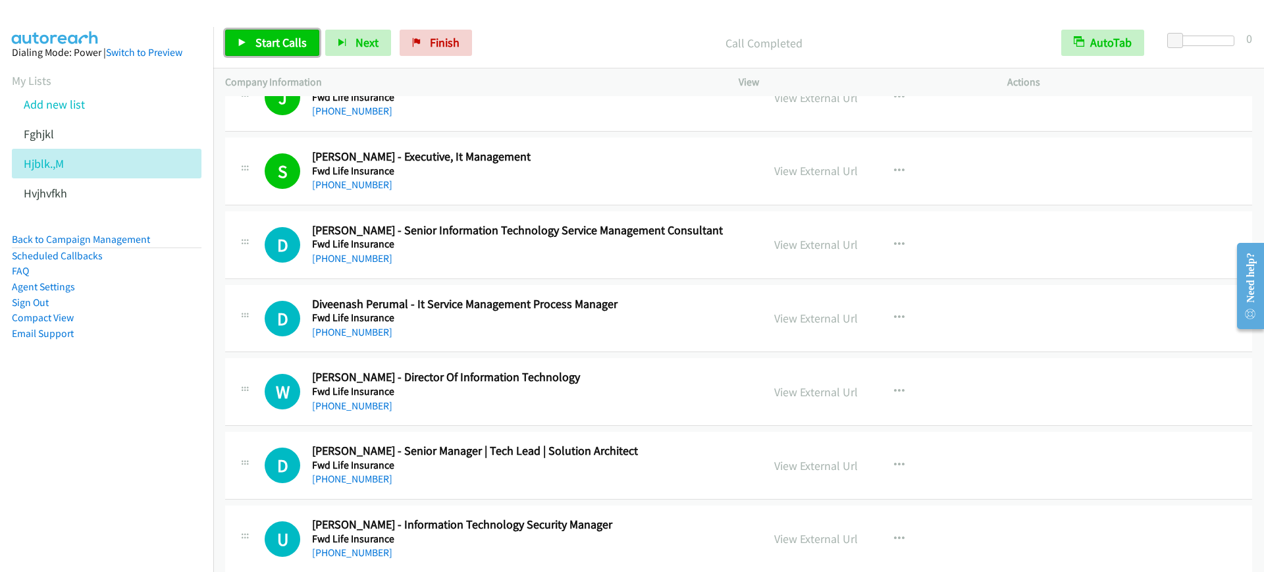
click at [236, 41] on link "Start Calls" at bounding box center [272, 43] width 94 height 26
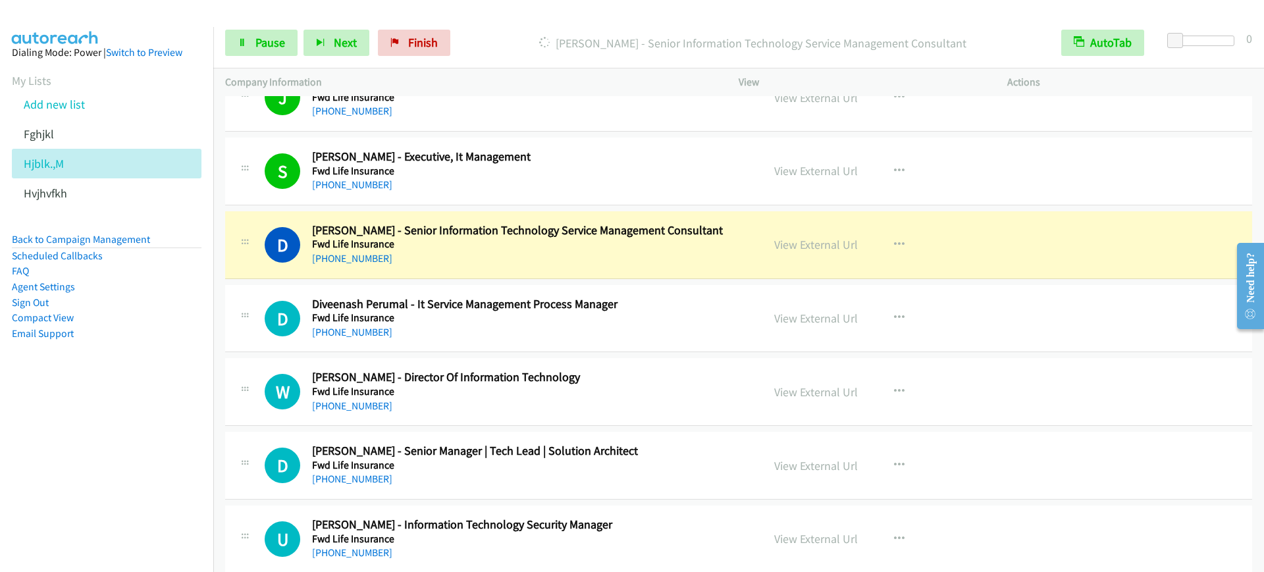
scroll to position [1810, 0]
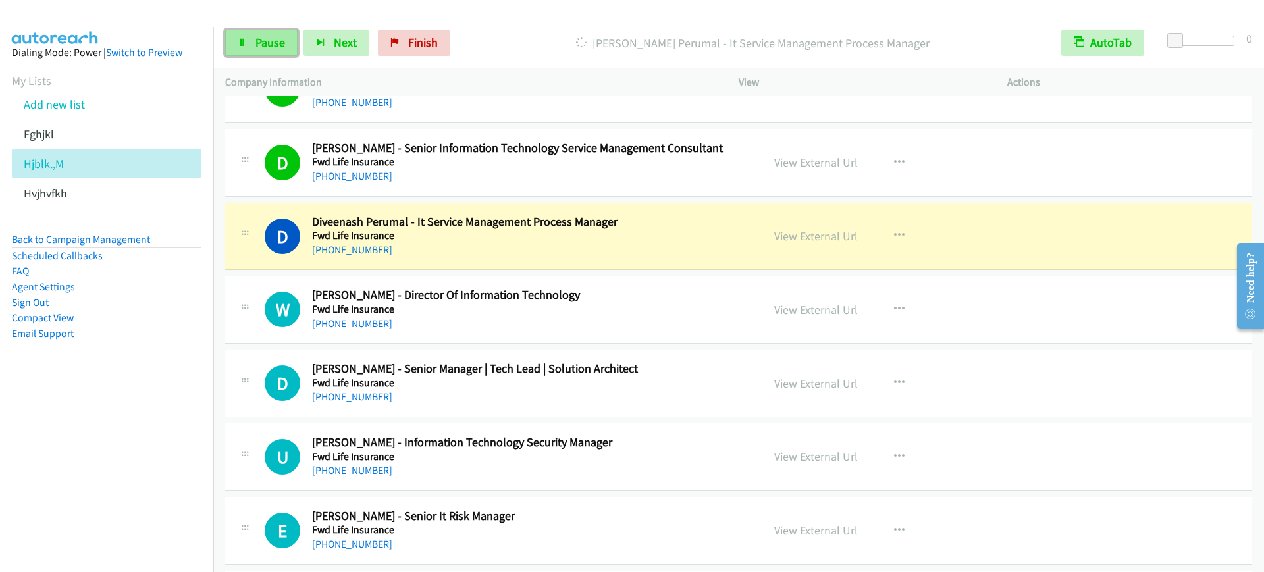
click at [251, 32] on link "Pause" at bounding box center [261, 43] width 72 height 26
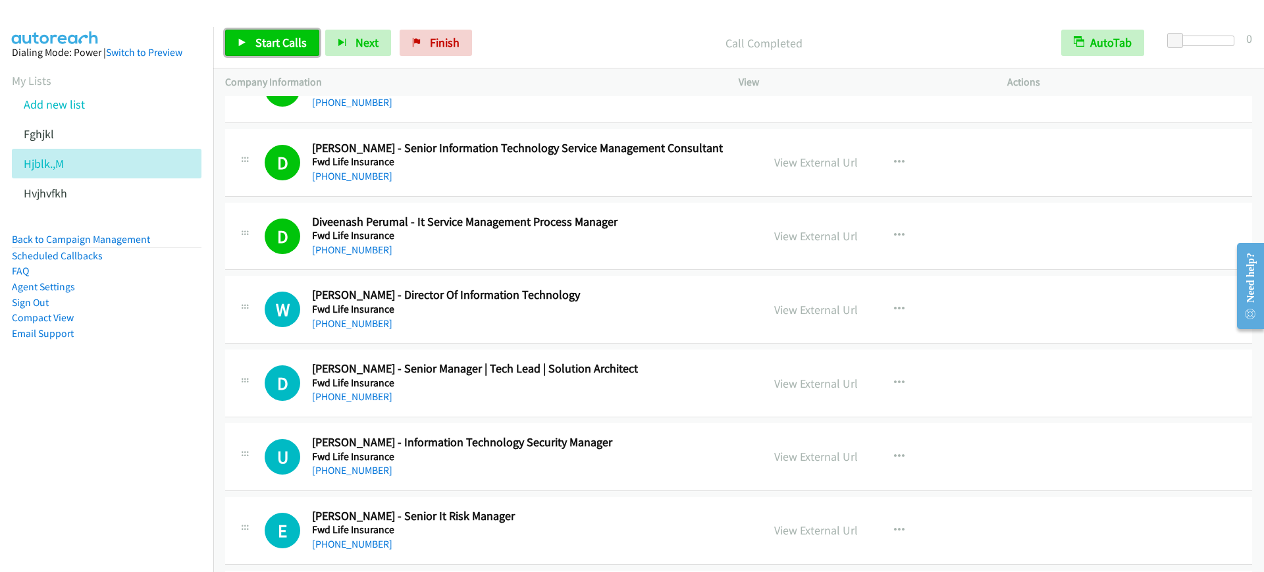
click at [279, 31] on link "Start Calls" at bounding box center [272, 43] width 94 height 26
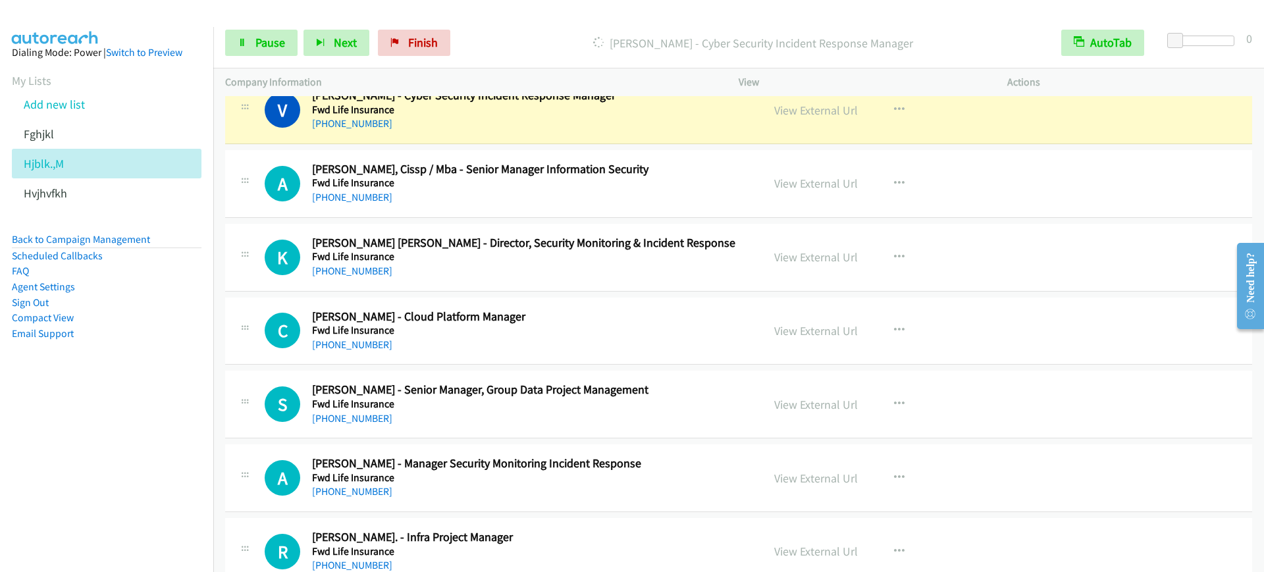
scroll to position [2551, 0]
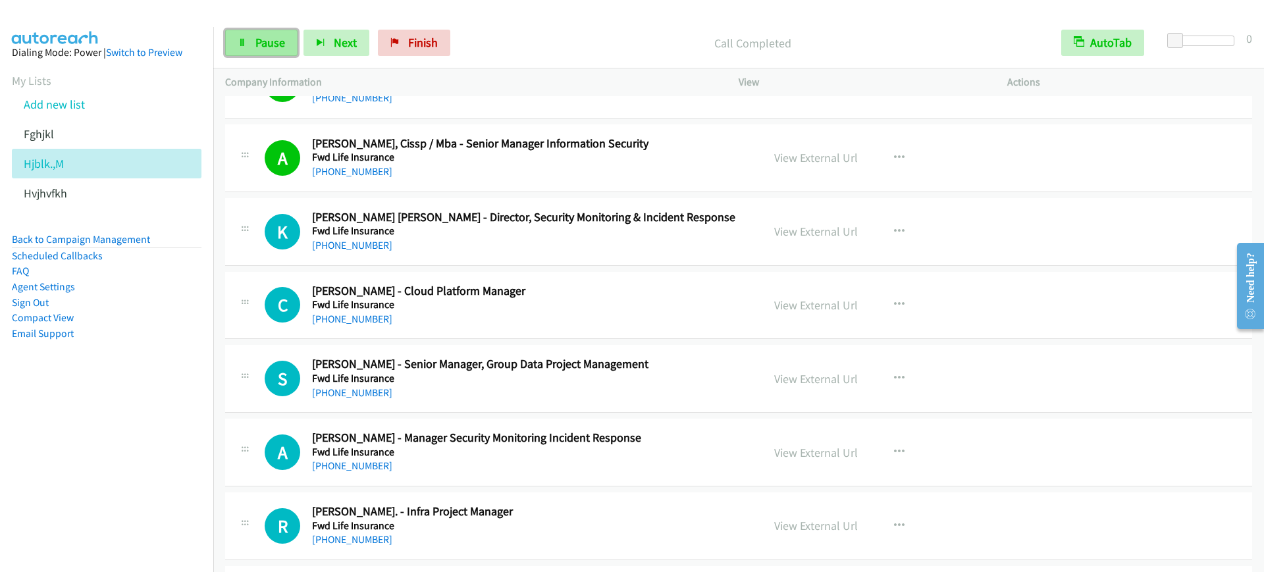
click at [262, 38] on span "Pause" at bounding box center [270, 42] width 30 height 15
click at [253, 30] on link "Start Calls" at bounding box center [272, 43] width 94 height 26
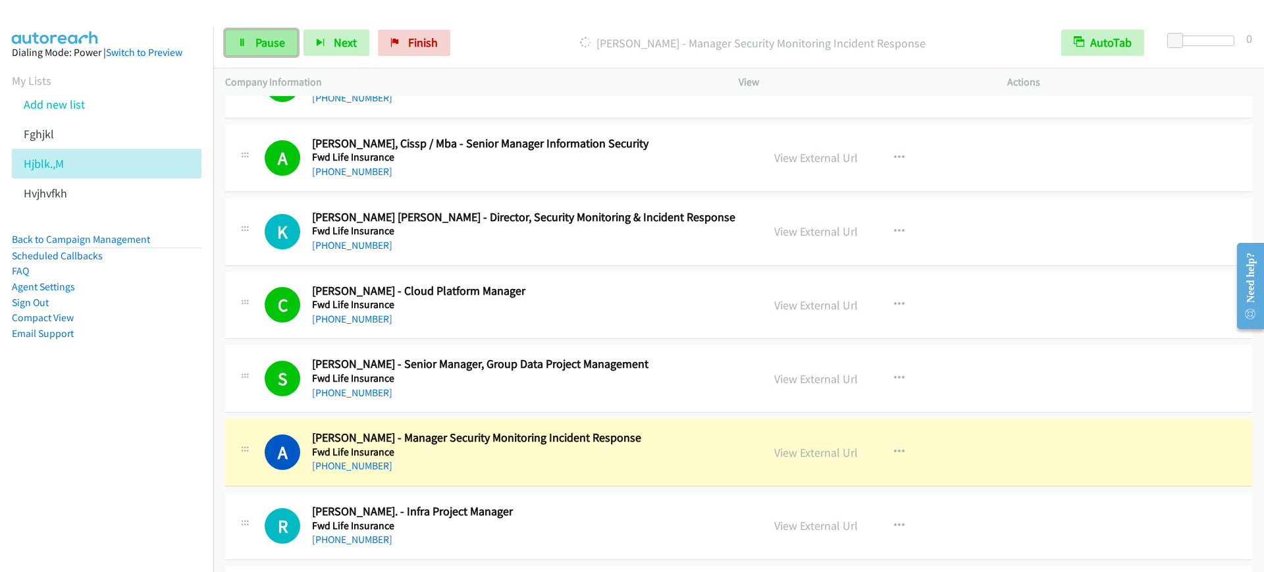
click at [252, 42] on link "Pause" at bounding box center [261, 43] width 72 height 26
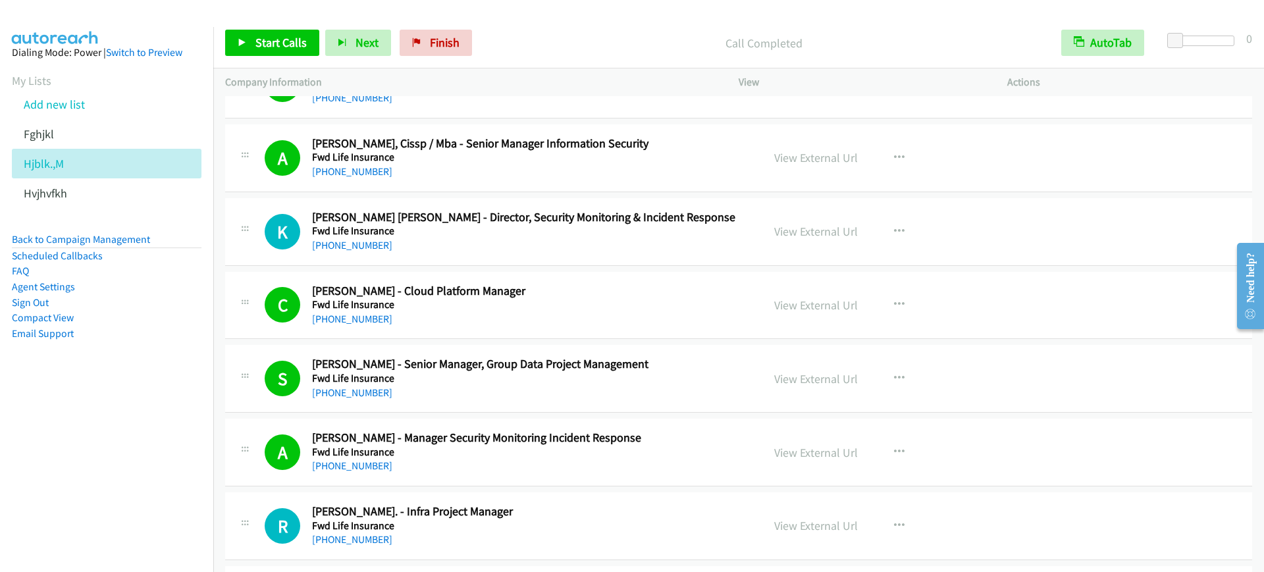
click at [66, 459] on nav "Dialing Mode: Power | Switch to Preview My Lists Add new list Fghjkl Hjblk.,M H…" at bounding box center [107, 313] width 214 height 572
click at [286, 43] on span "Start Calls" at bounding box center [280, 42] width 51 height 15
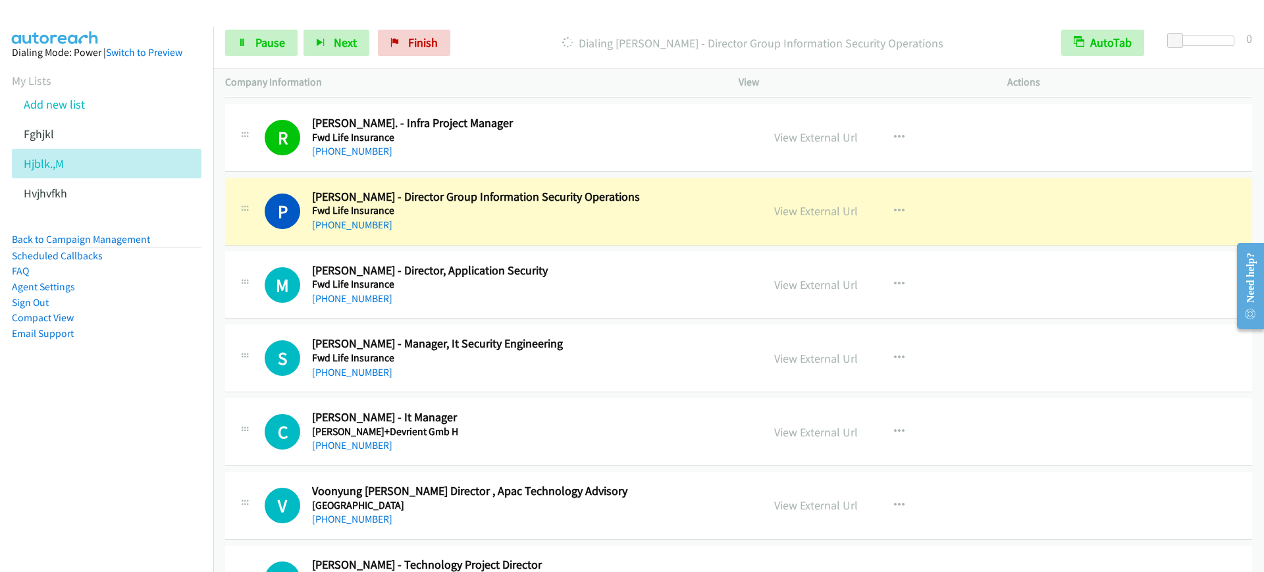
scroll to position [2962, 0]
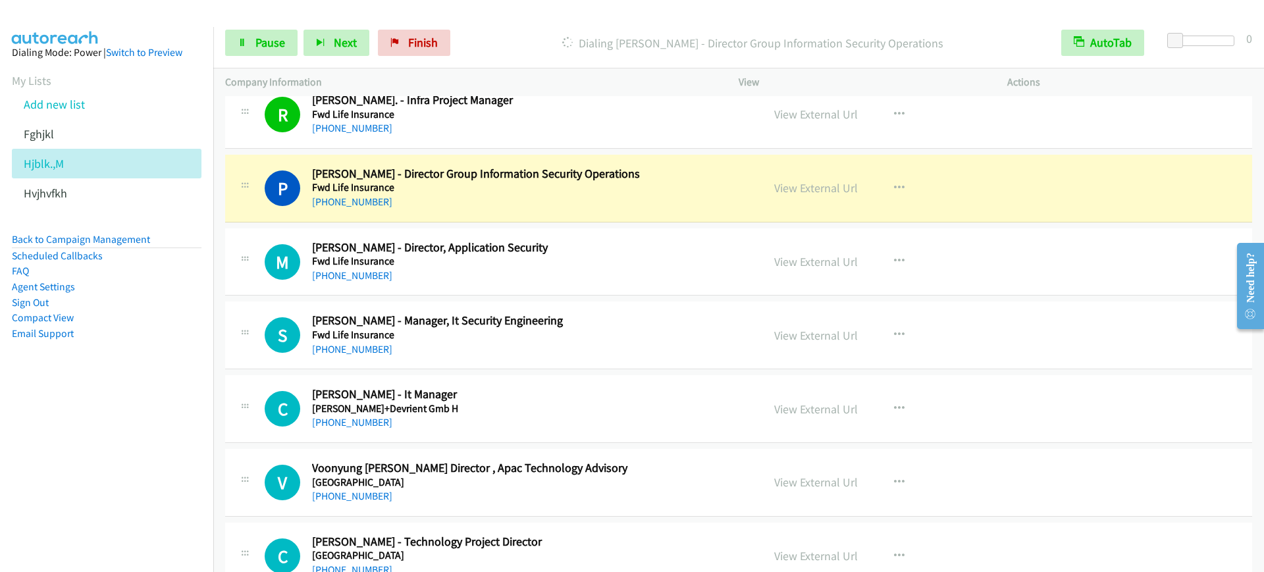
click at [24, 463] on nav "Dialing Mode: Power | Switch to Preview My Lists Add new list Fghjkl Hjblk.,M H…" at bounding box center [107, 313] width 214 height 572
click at [263, 45] on span "Pause" at bounding box center [270, 42] width 30 height 15
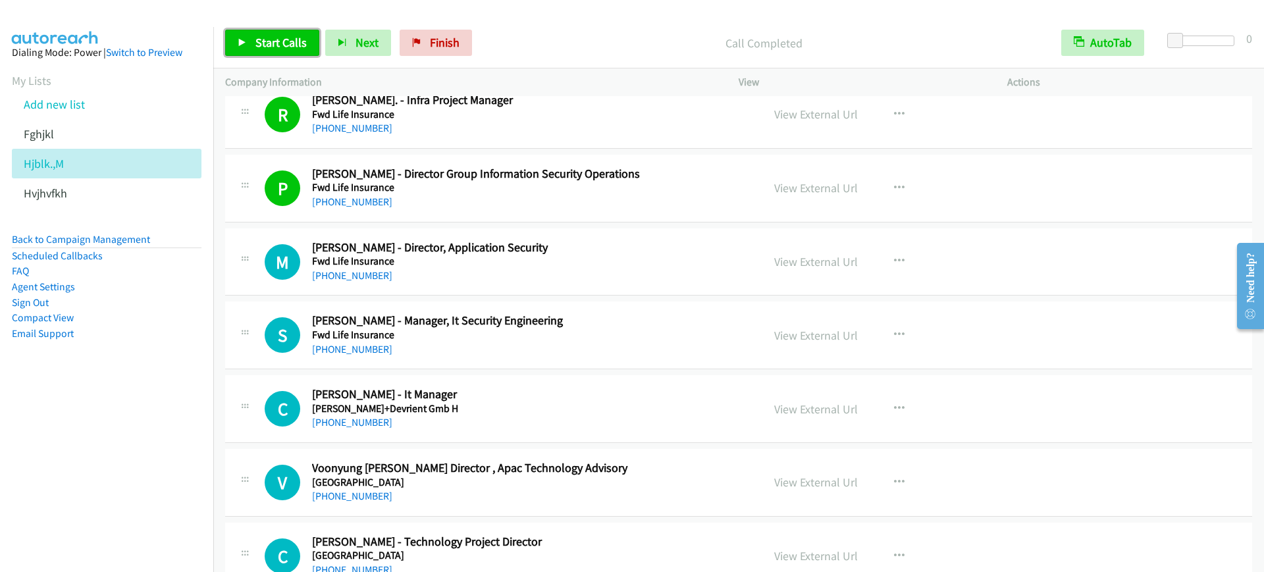
click at [281, 37] on span "Start Calls" at bounding box center [280, 42] width 51 height 15
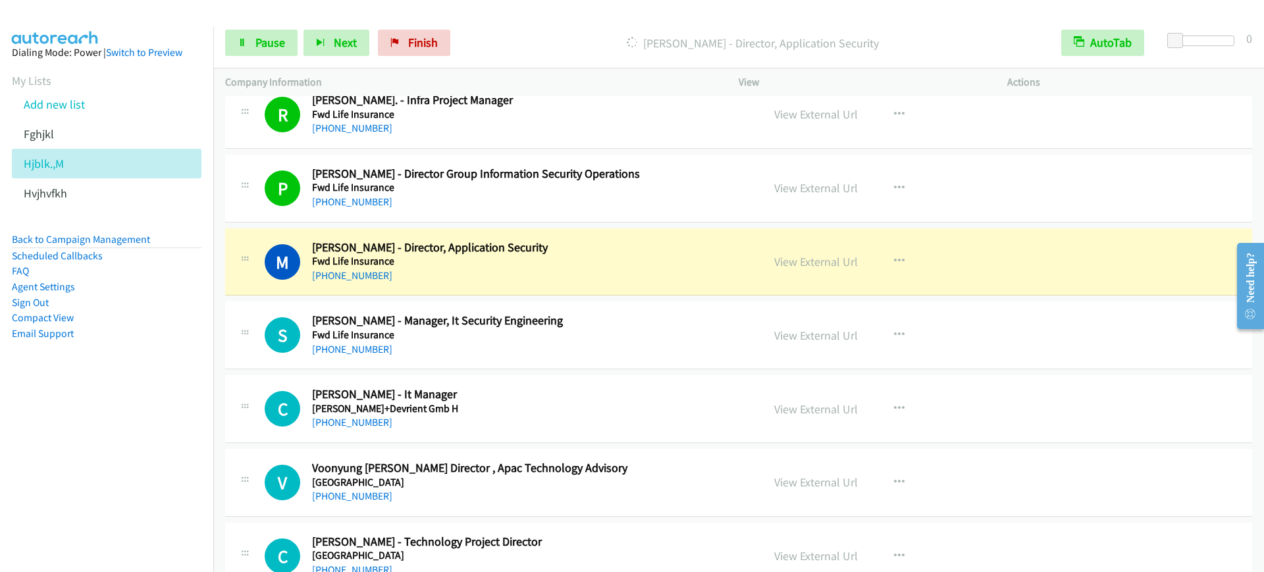
click at [125, 446] on nav "Dialing Mode: Power | Switch to Preview My Lists Add new list Fghjkl Hjblk.,M H…" at bounding box center [107, 313] width 214 height 572
click at [270, 42] on span "Pause" at bounding box center [270, 42] width 30 height 15
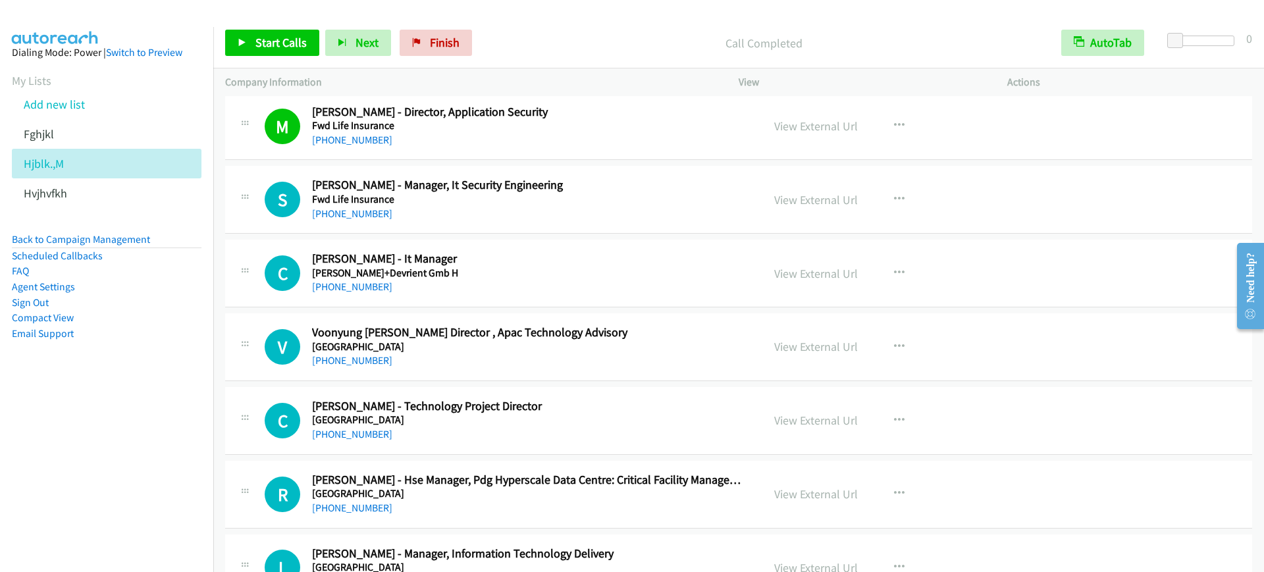
scroll to position [3127, 0]
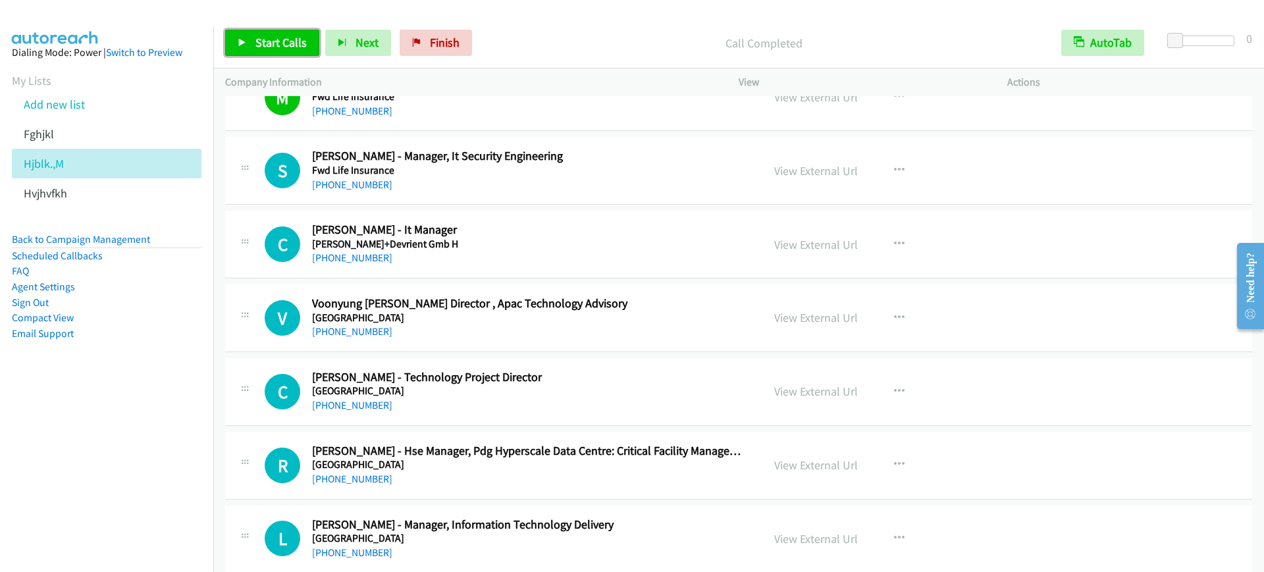
click at [245, 43] on icon at bounding box center [242, 43] width 9 height 9
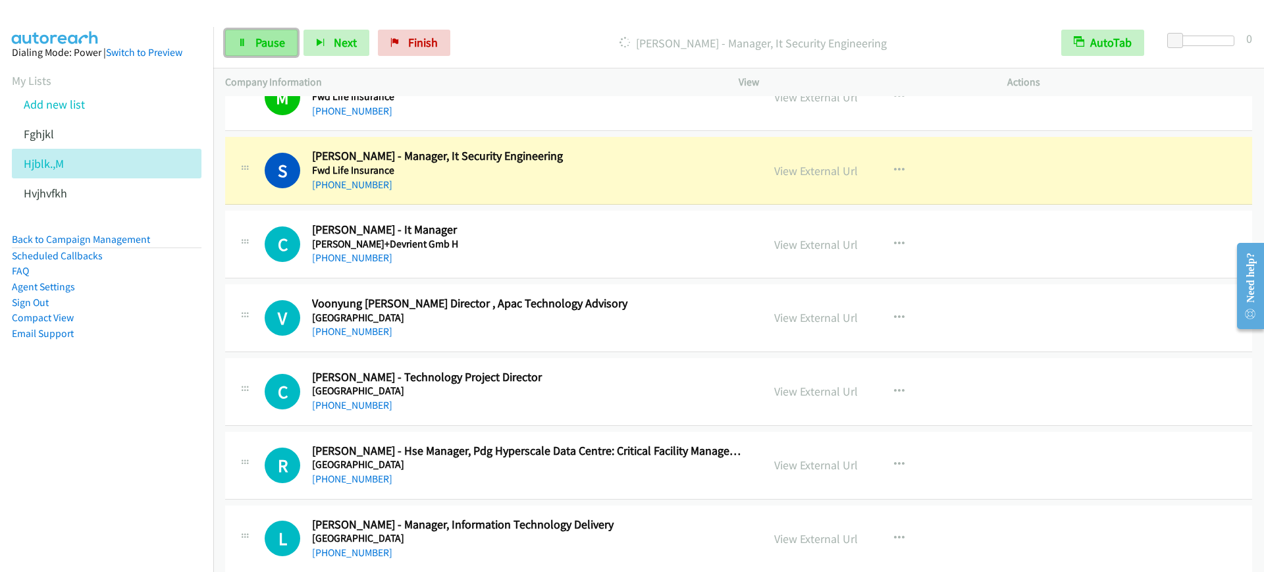
click at [276, 42] on span "Pause" at bounding box center [270, 42] width 30 height 15
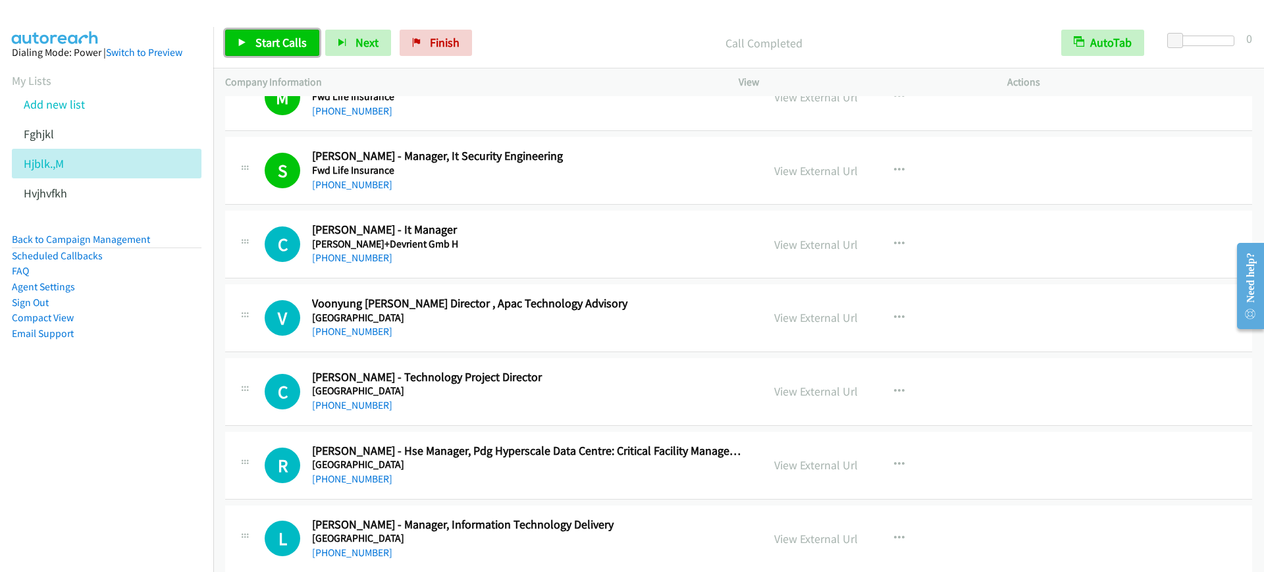
click at [294, 46] on span "Start Calls" at bounding box center [280, 42] width 51 height 15
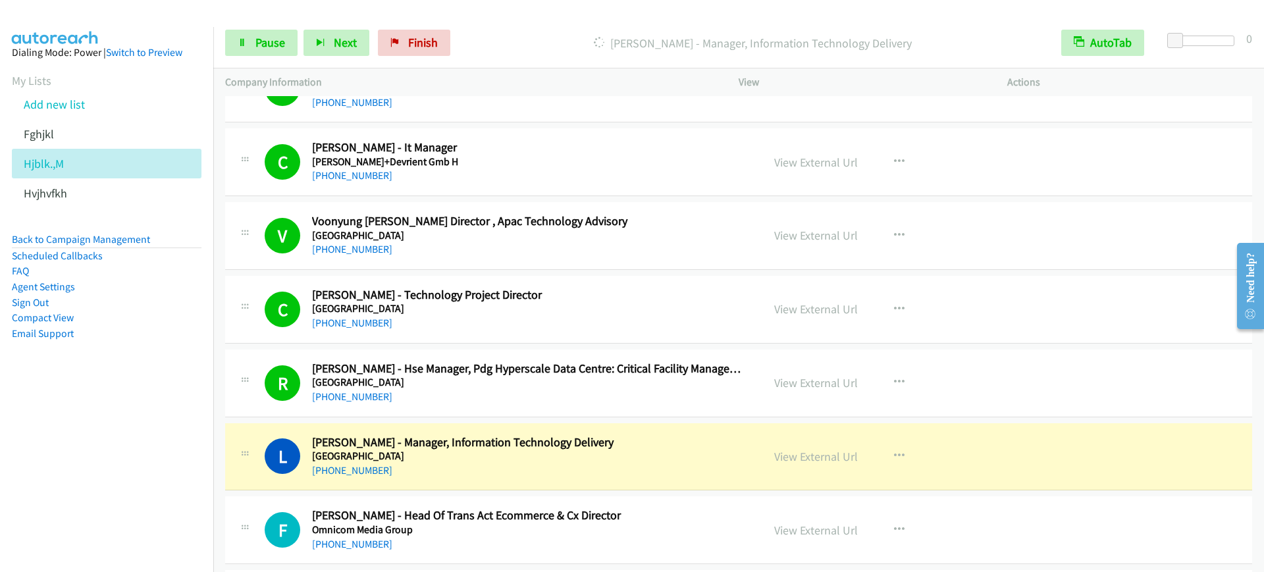
scroll to position [3538, 0]
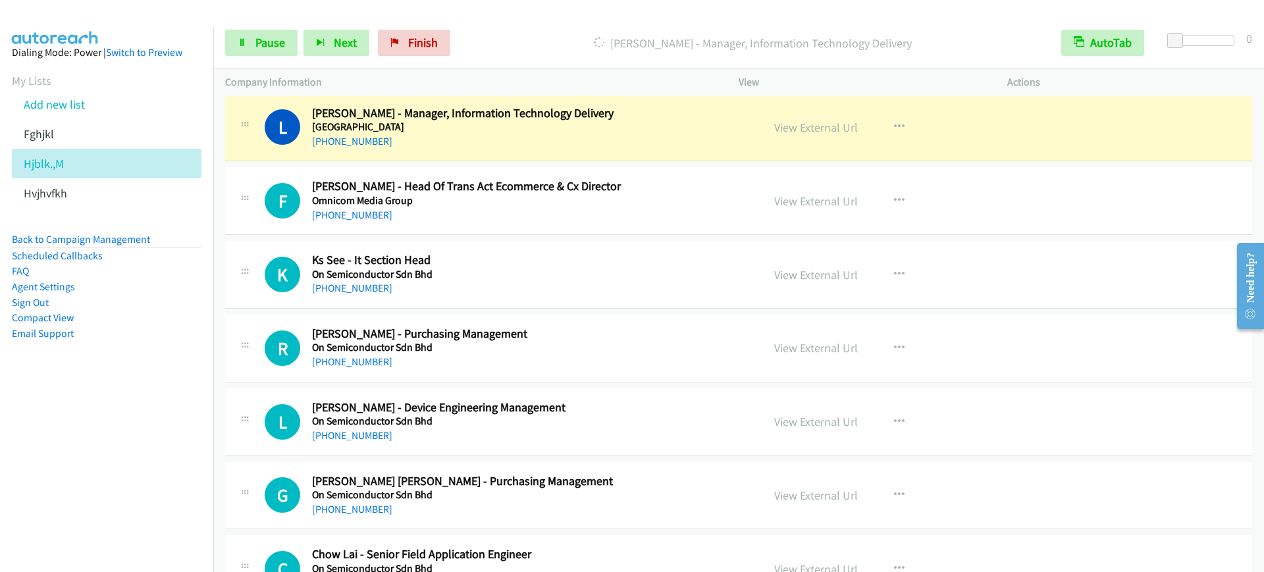
click at [129, 394] on aside "Dialing Mode: Power | Switch to Preview My Lists Add new list Fghjkl Hjblk.,M H…" at bounding box center [106, 214] width 213 height 374
click at [263, 45] on span "Pause" at bounding box center [270, 42] width 30 height 15
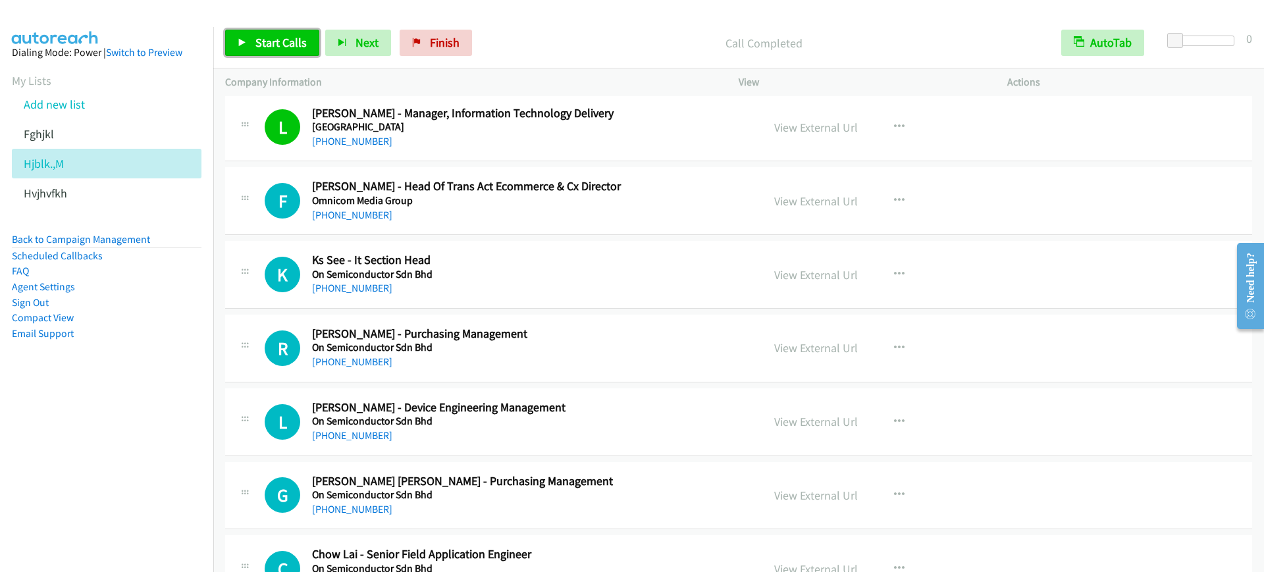
click at [269, 47] on span "Start Calls" at bounding box center [280, 42] width 51 height 15
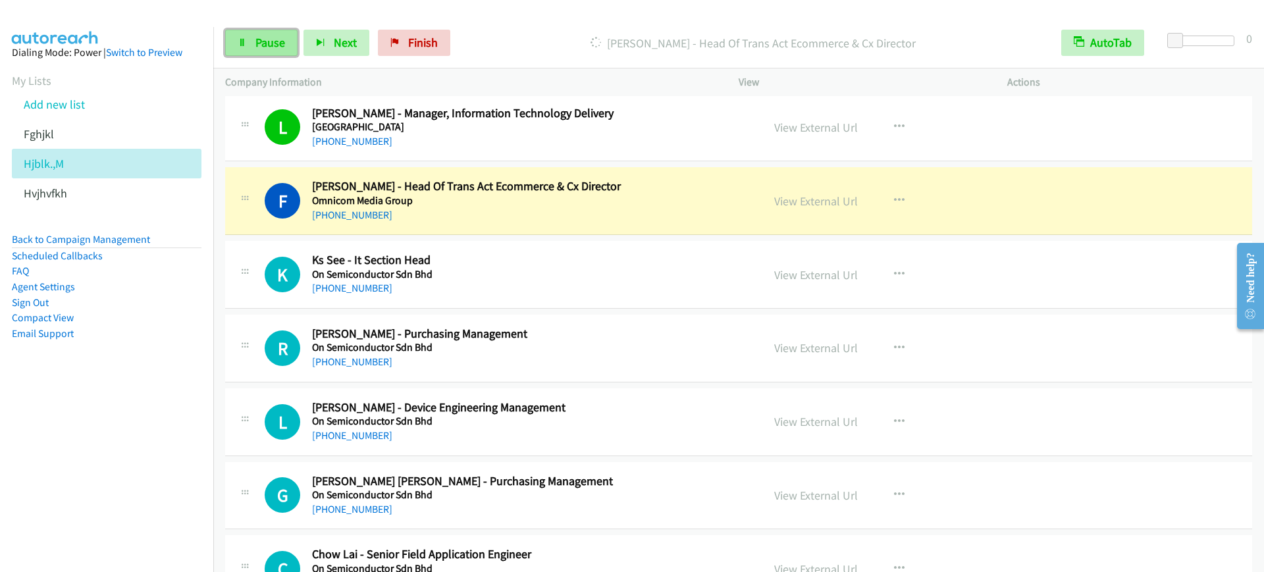
click at [242, 39] on icon at bounding box center [242, 43] width 9 height 9
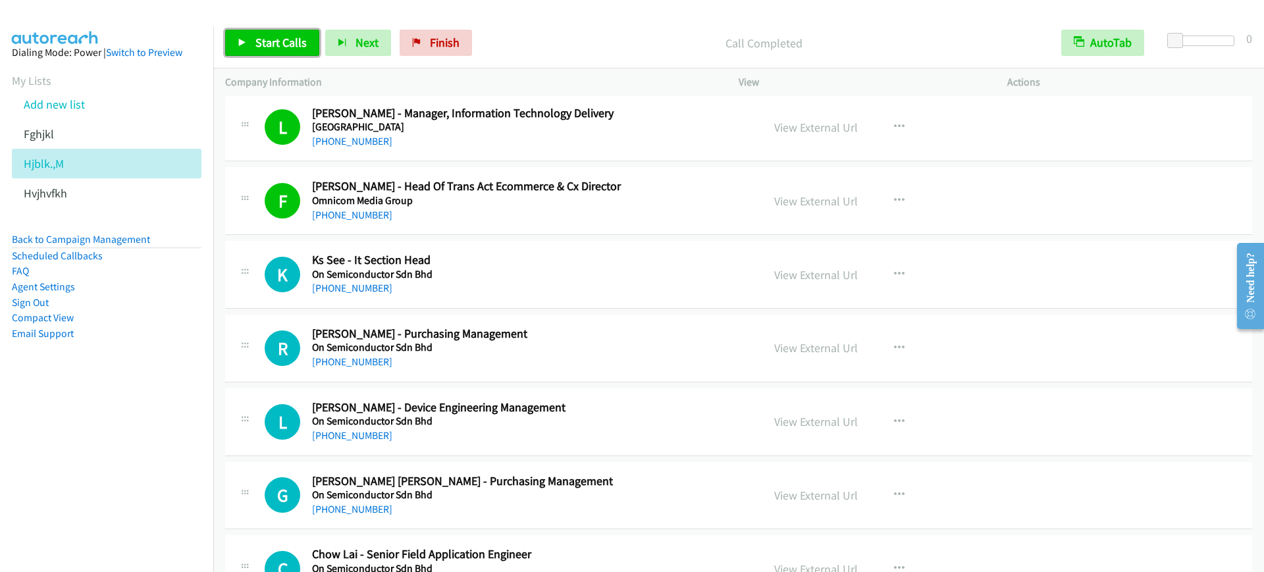
click at [255, 43] on span "Start Calls" at bounding box center [280, 42] width 51 height 15
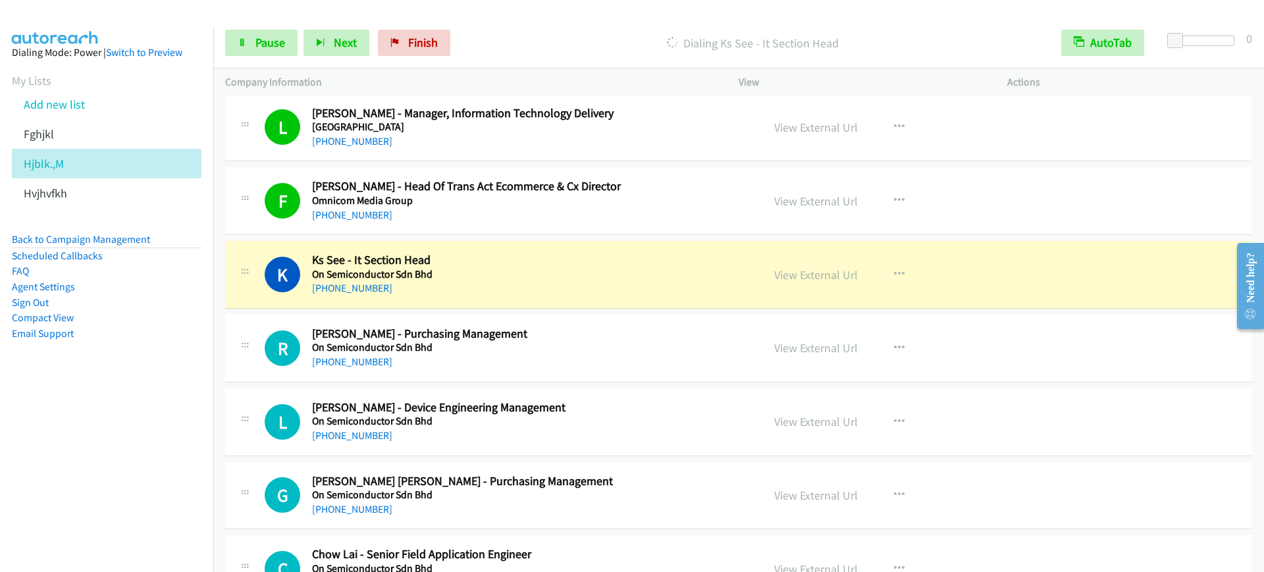
click at [572, 215] on div "+60 12-931 5346" at bounding box center [528, 215] width 432 height 16
click at [823, 199] on link "View External Url" at bounding box center [816, 201] width 84 height 15
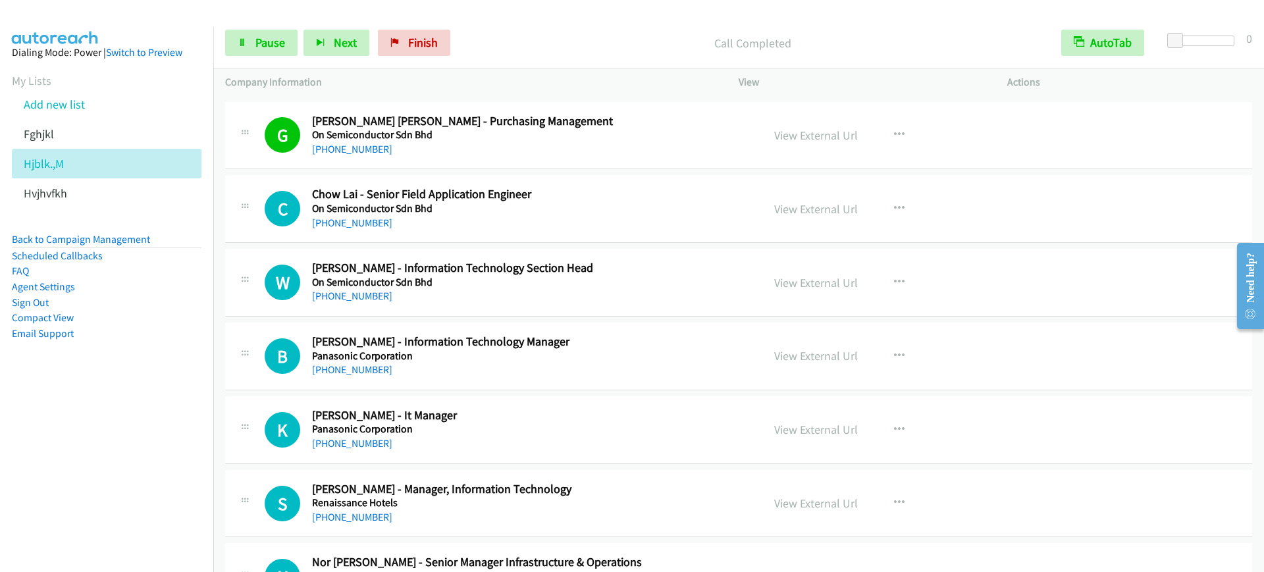
scroll to position [3949, 0]
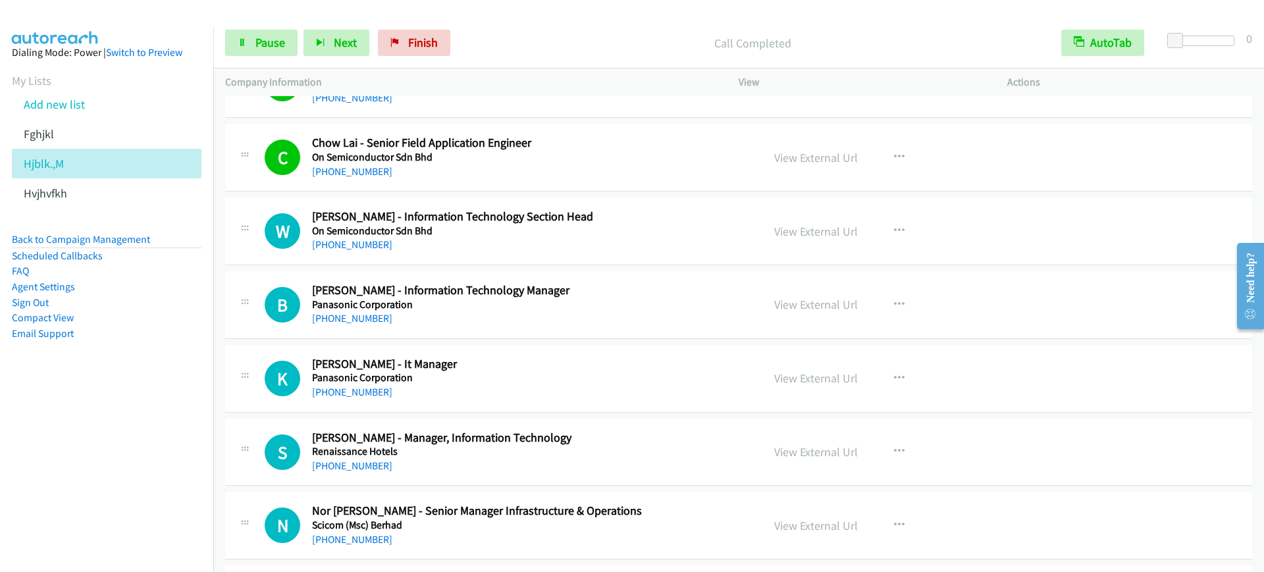
click at [534, 153] on h5 "On Semiconductor Sdn Bhd" at bounding box center [528, 157] width 432 height 13
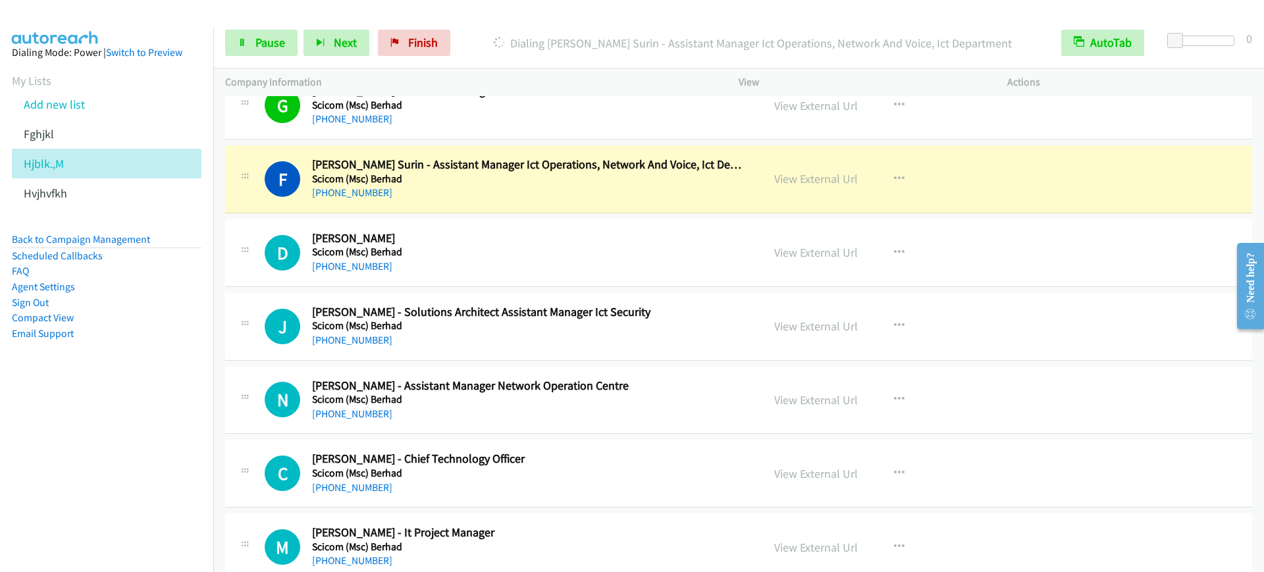
scroll to position [4525, 0]
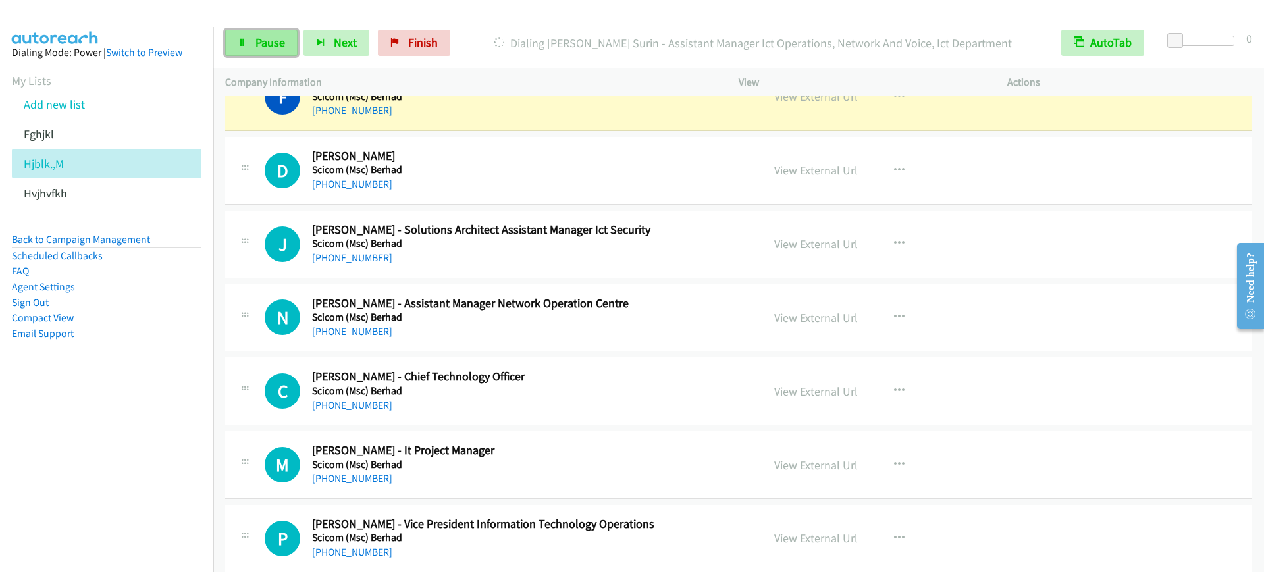
click at [255, 35] on span "Pause" at bounding box center [270, 42] width 30 height 15
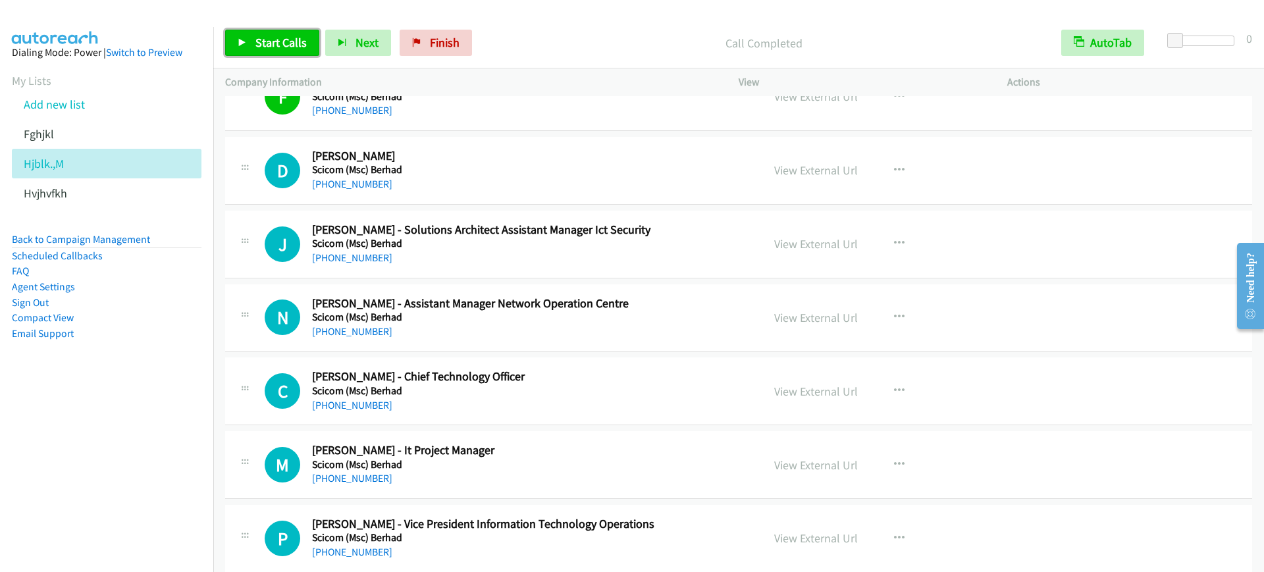
click at [253, 53] on link "Start Calls" at bounding box center [272, 43] width 94 height 26
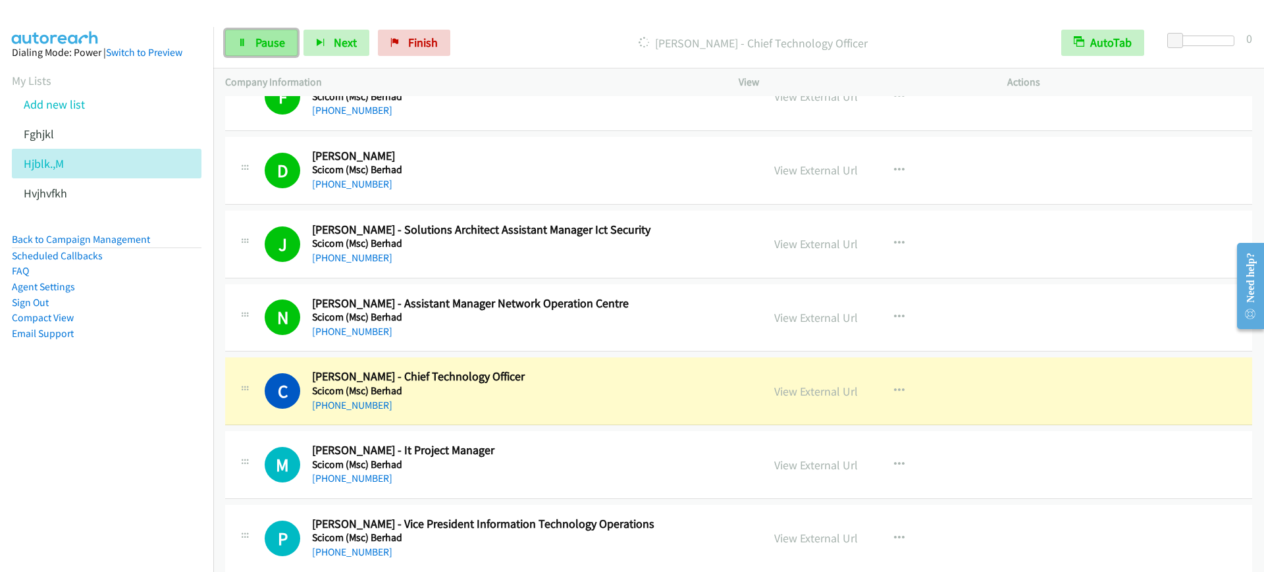
click at [261, 47] on span "Pause" at bounding box center [270, 42] width 30 height 15
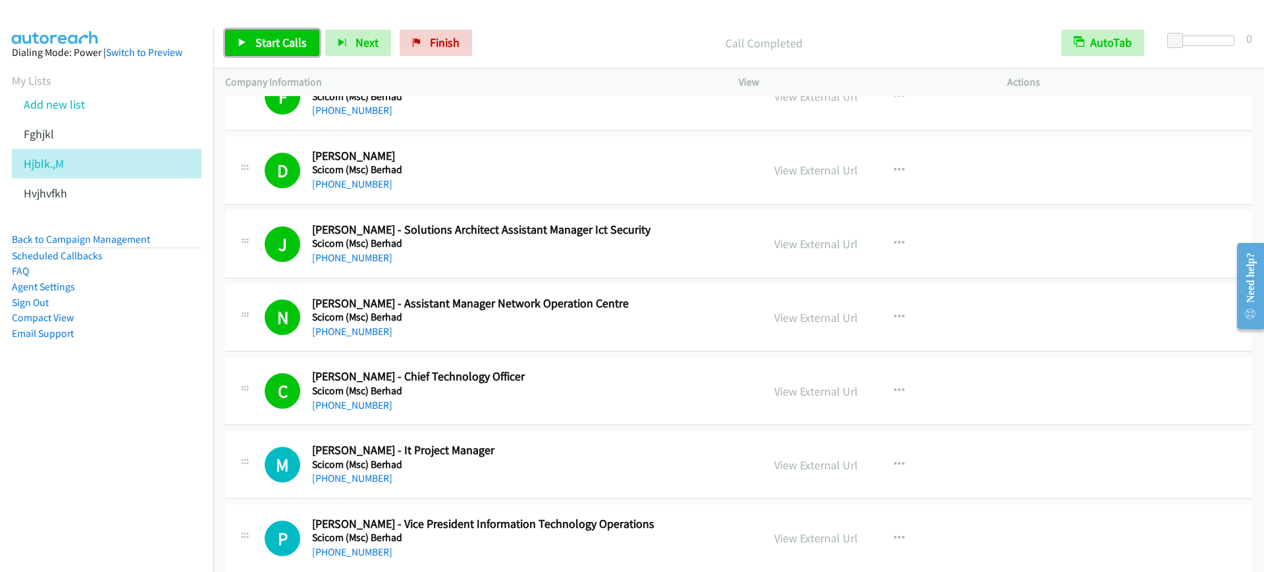
click at [267, 48] on span "Start Calls" at bounding box center [280, 42] width 51 height 15
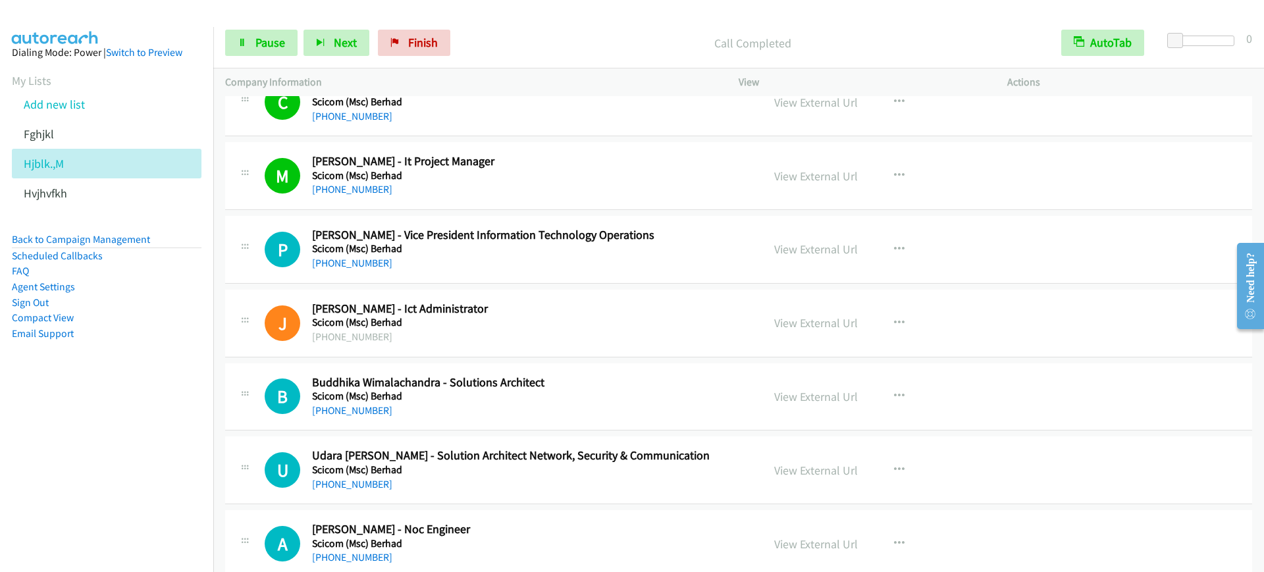
scroll to position [4854, 0]
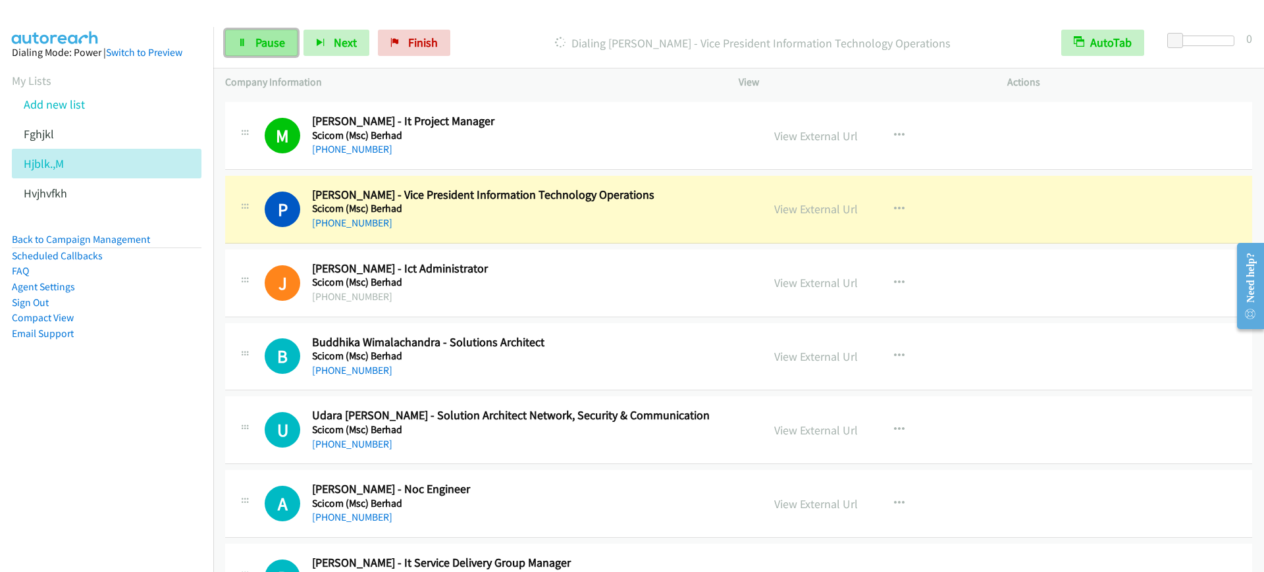
click at [267, 41] on span "Pause" at bounding box center [270, 42] width 30 height 15
